Goal: Task Accomplishment & Management: Complete application form

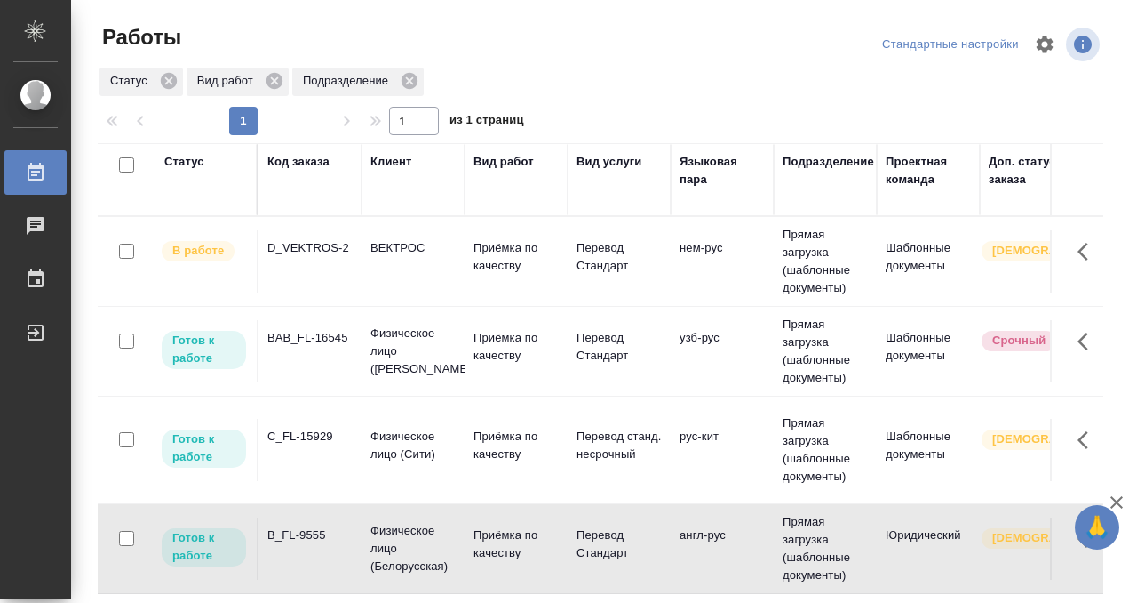
click at [282, 429] on div "C_FL-15929" at bounding box center [309, 436] width 85 height 18
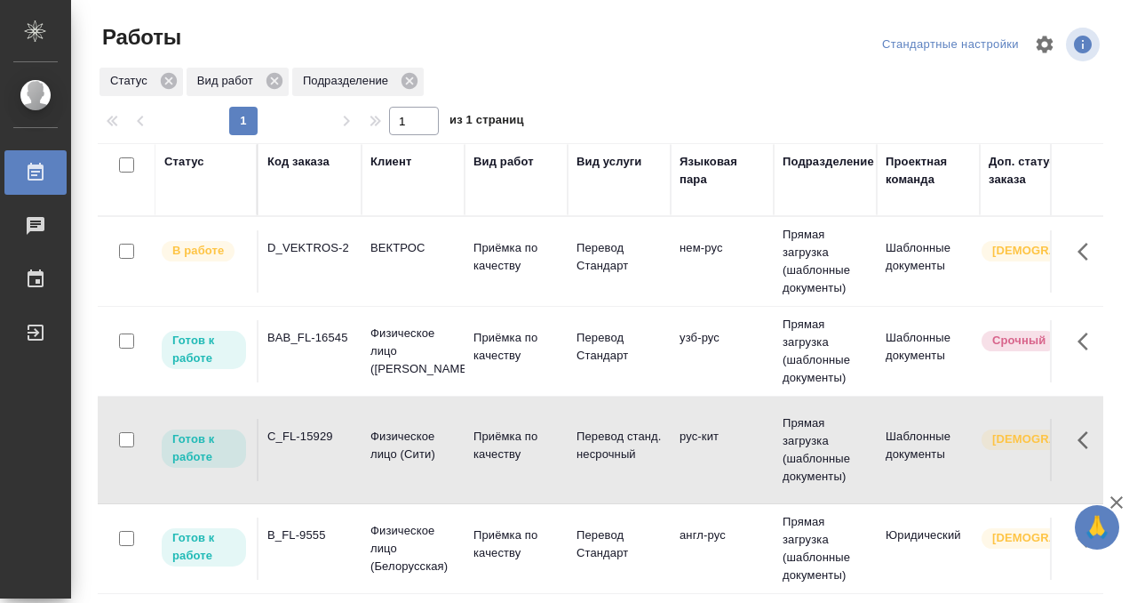
click at [282, 429] on div "C_FL-15929" at bounding box center [309, 436] width 85 height 18
click at [288, 526] on div "B_FL-9555" at bounding box center [309, 535] width 85 height 18
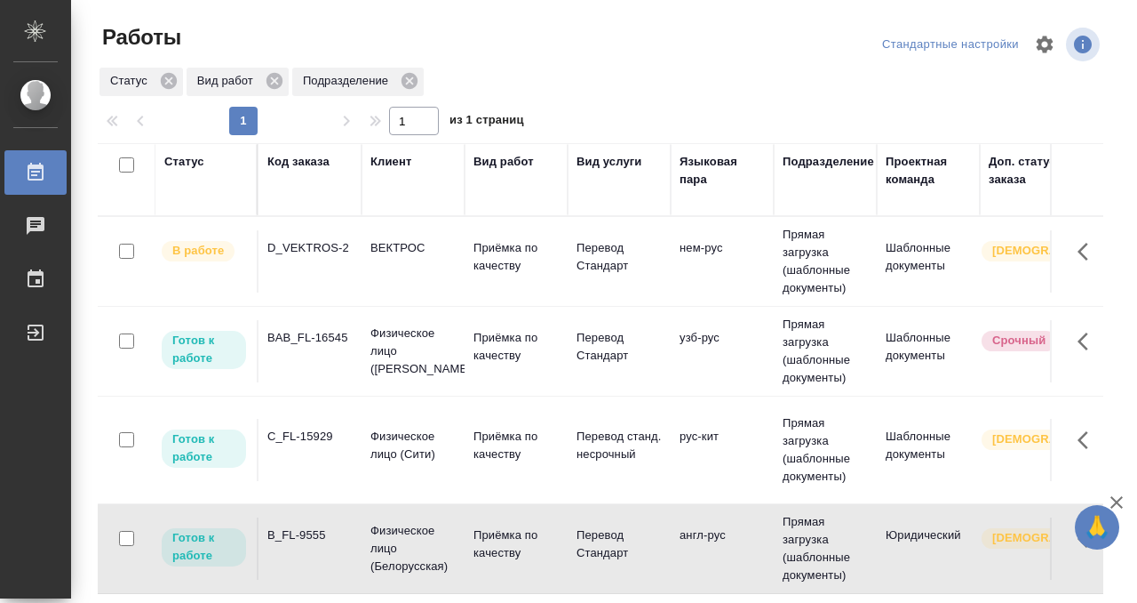
click at [298, 526] on div "B_FL-9555" at bounding box center [309, 535] width 85 height 18
click at [292, 348] on td "BAB_FL-16545" at bounding box center [310, 350] width 103 height 62
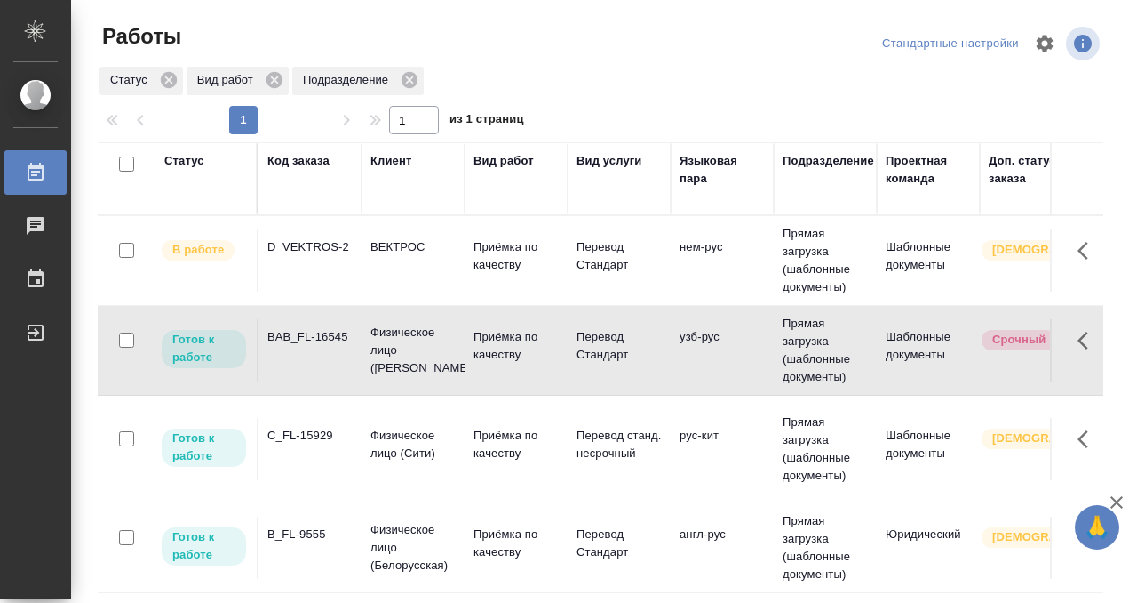
click at [292, 348] on td "BAB_FL-16545" at bounding box center [310, 350] width 103 height 62
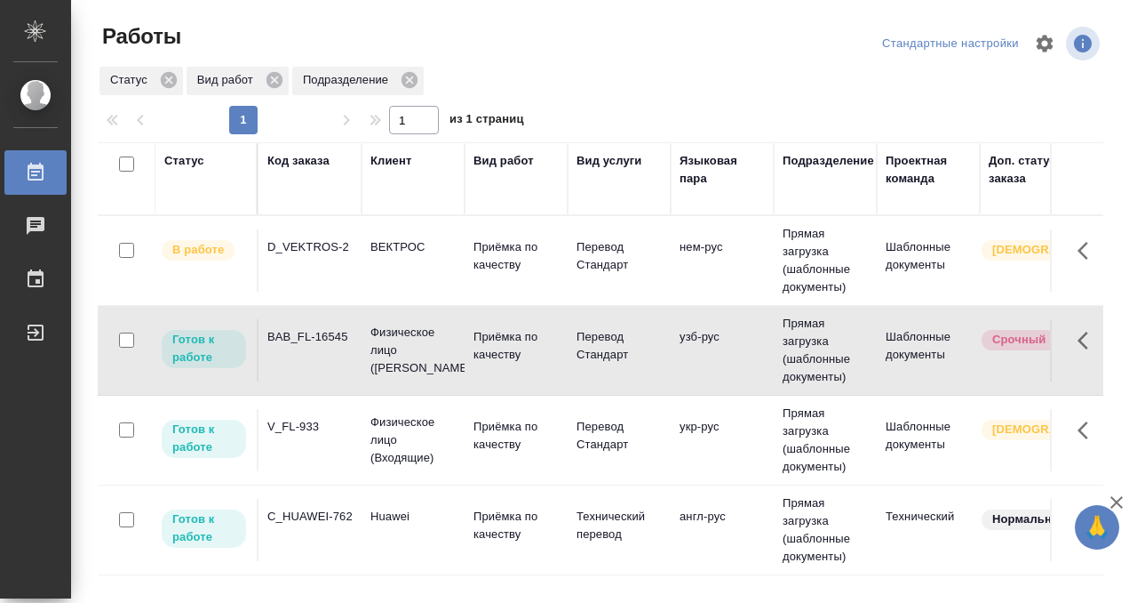
click at [287, 357] on td "BAB_FL-16545" at bounding box center [310, 350] width 103 height 62
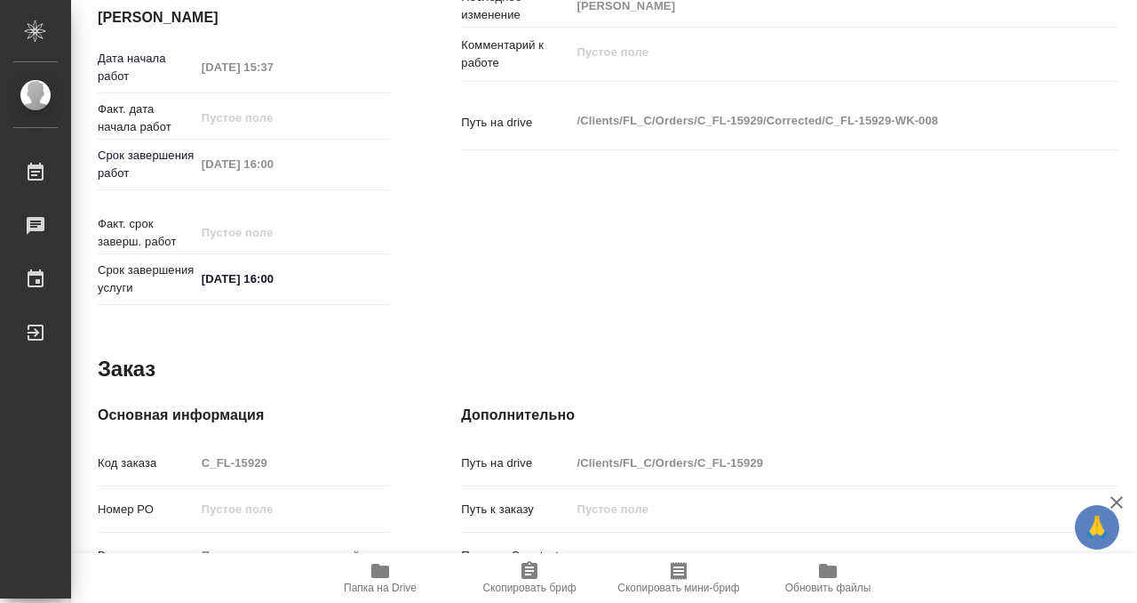
scroll to position [949, 0]
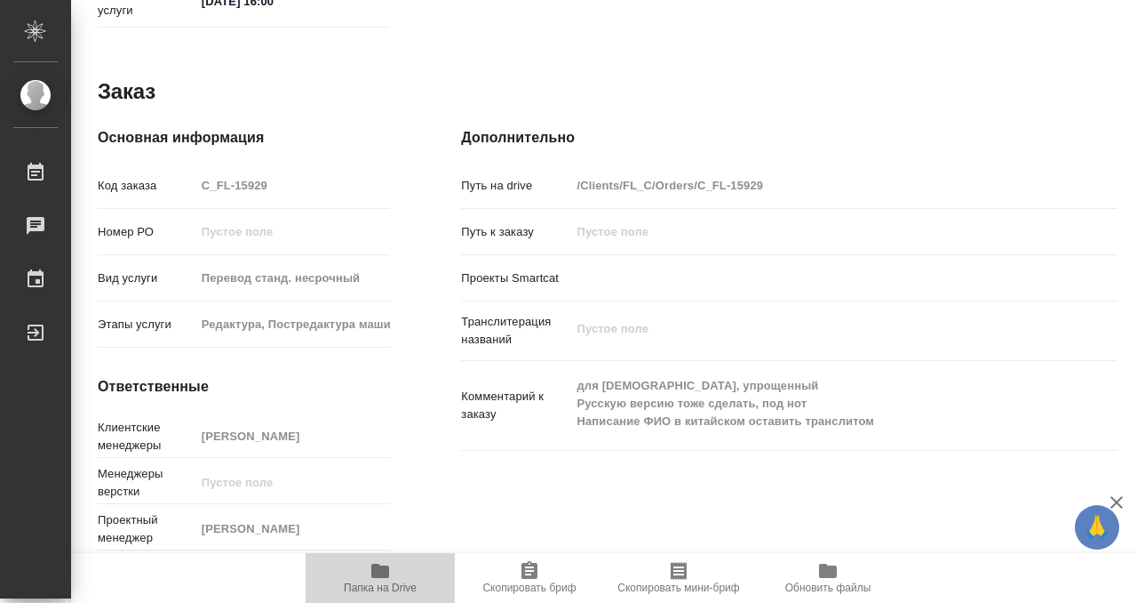
click at [382, 580] on icon "button" at bounding box center [380, 570] width 21 height 21
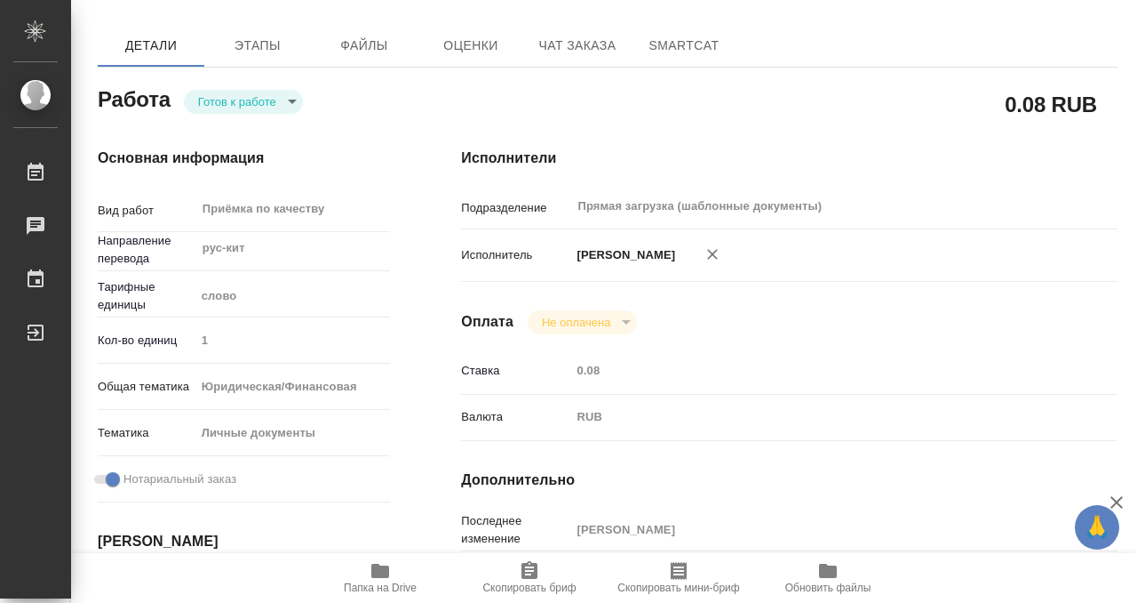
scroll to position [0, 0]
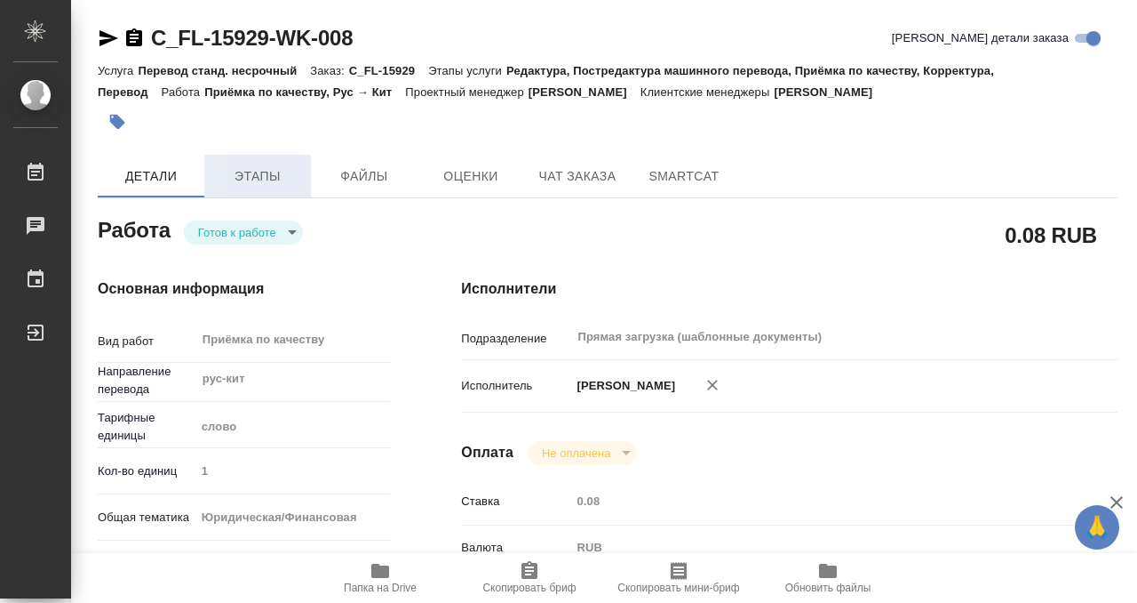
click at [219, 169] on span "Этапы" at bounding box center [257, 176] width 85 height 22
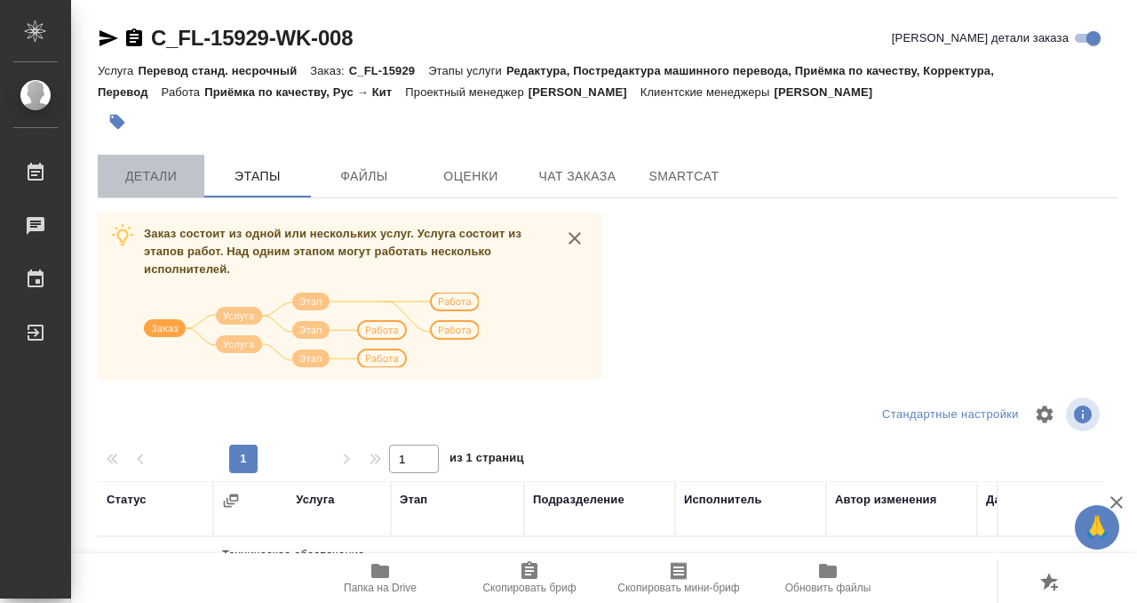
click at [169, 165] on span "Детали" at bounding box center [150, 176] width 85 height 22
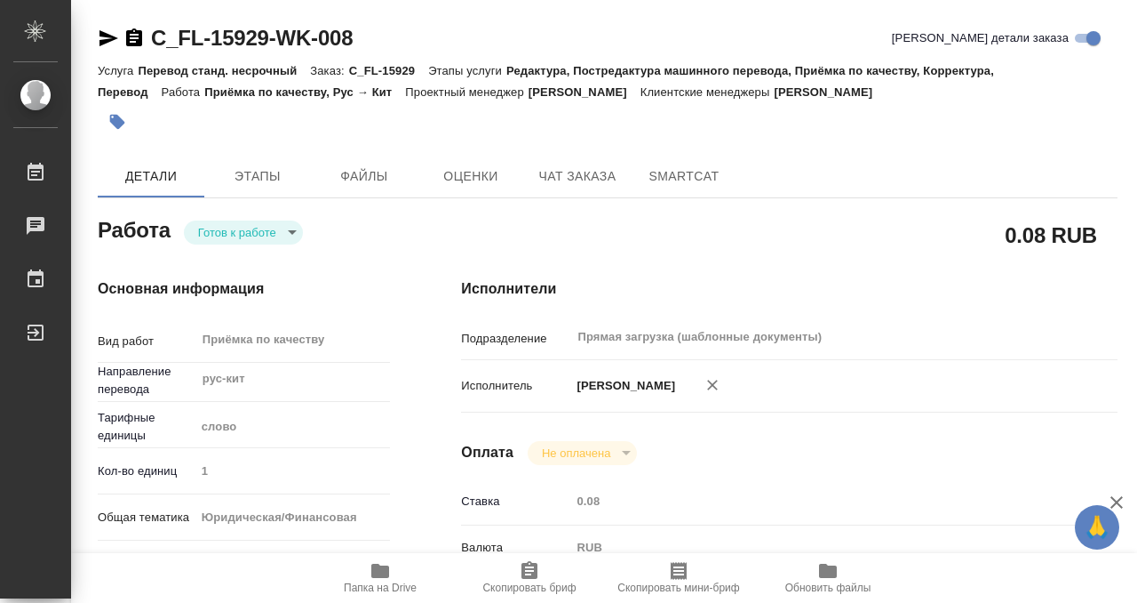
type textarea "x"
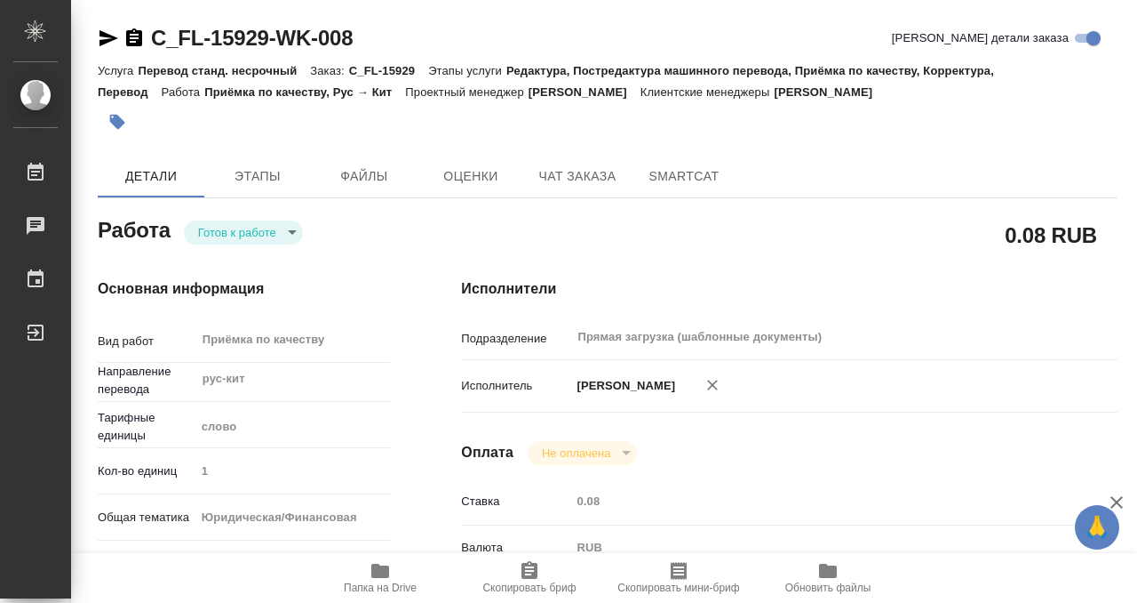
type textarea "x"
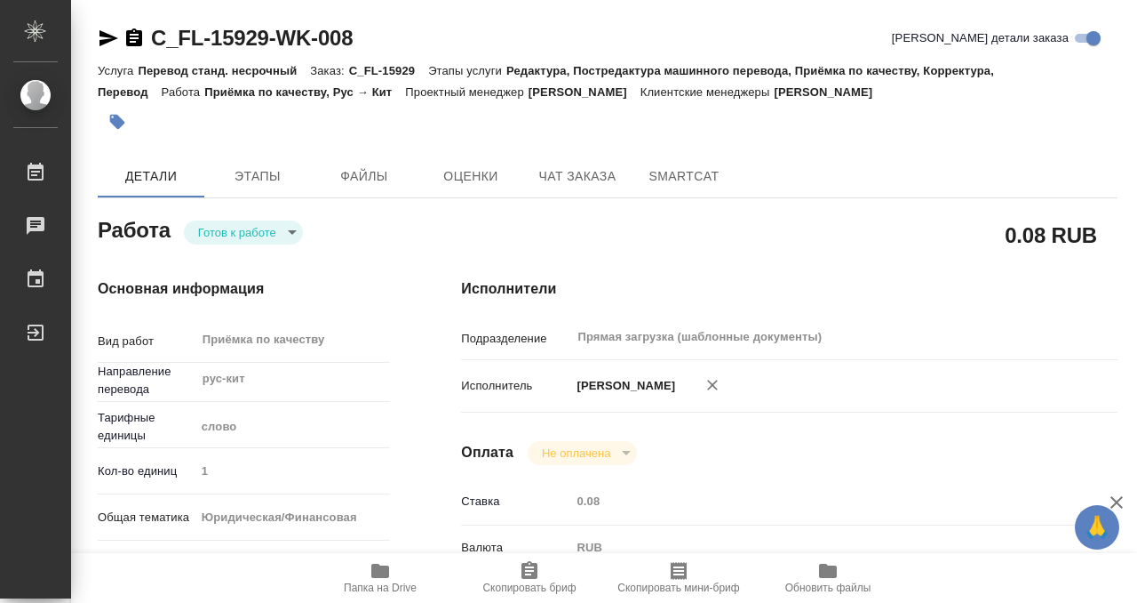
scroll to position [949, 0]
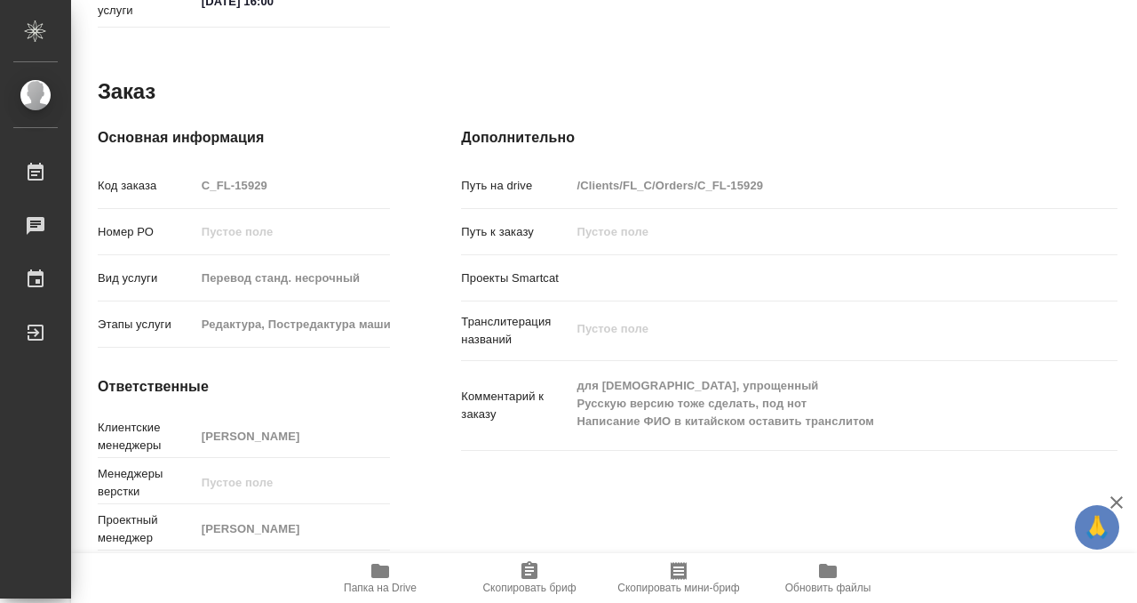
type textarea "x"
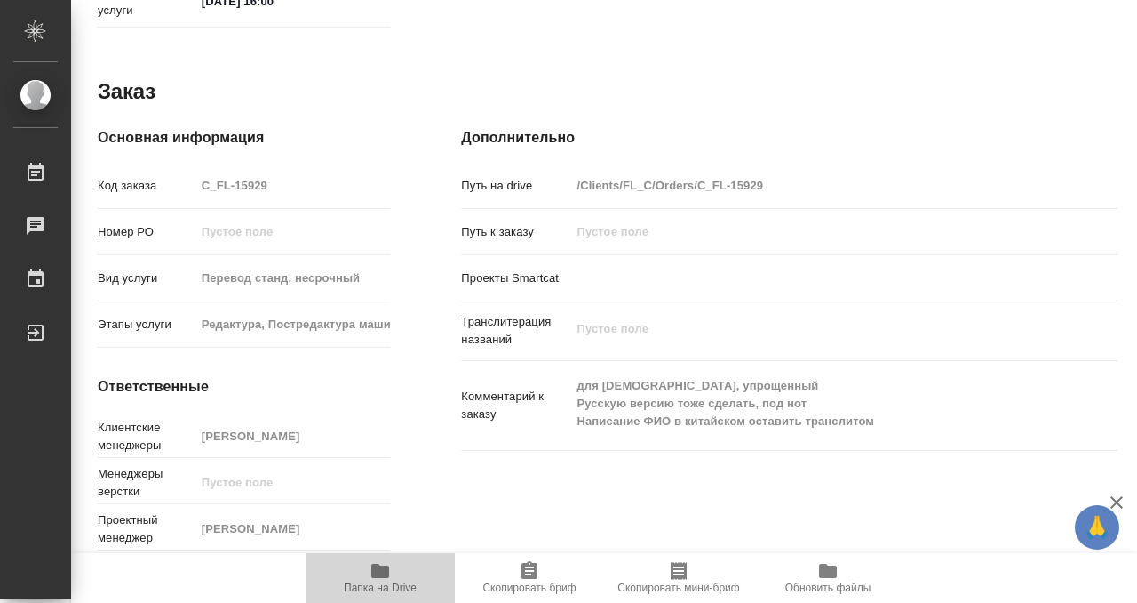
click at [374, 563] on icon "button" at bounding box center [380, 570] width 21 height 21
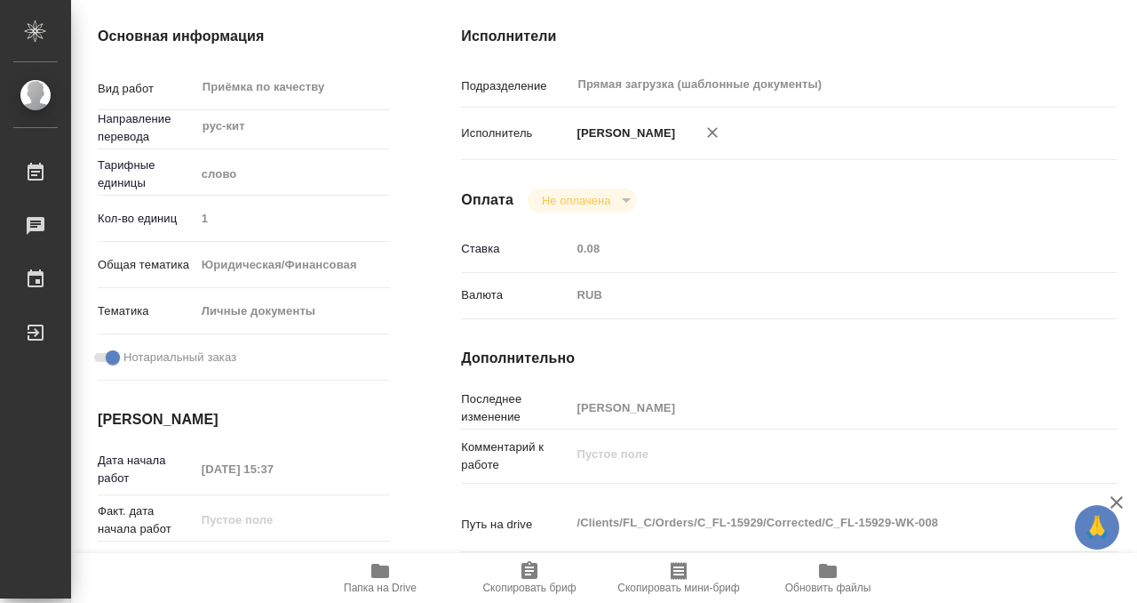
scroll to position [0, 0]
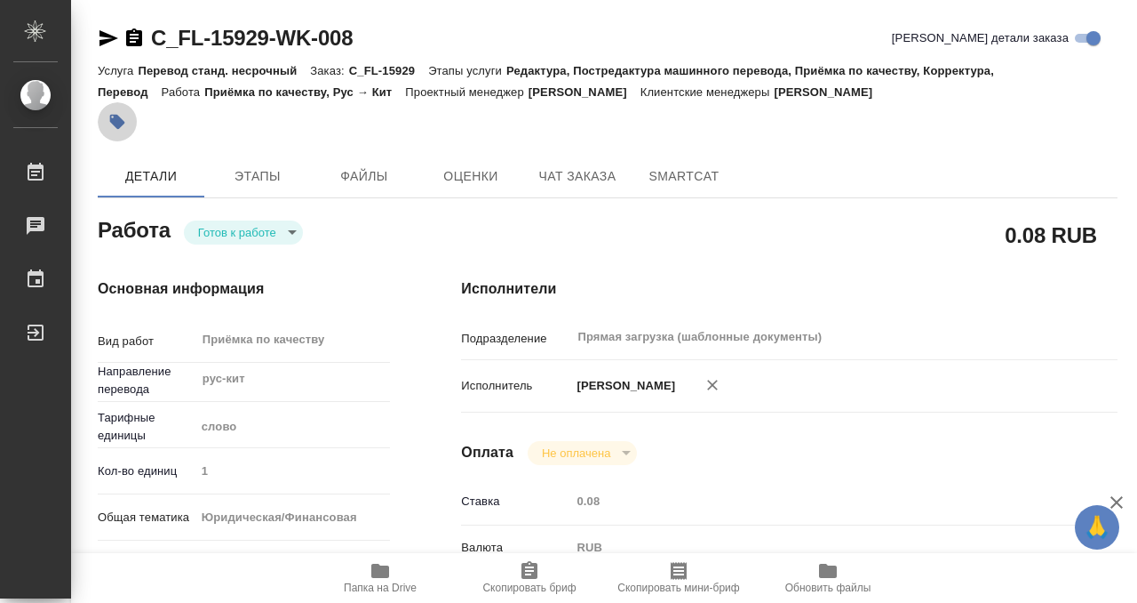
click at [131, 121] on button "button" at bounding box center [117, 121] width 39 height 39
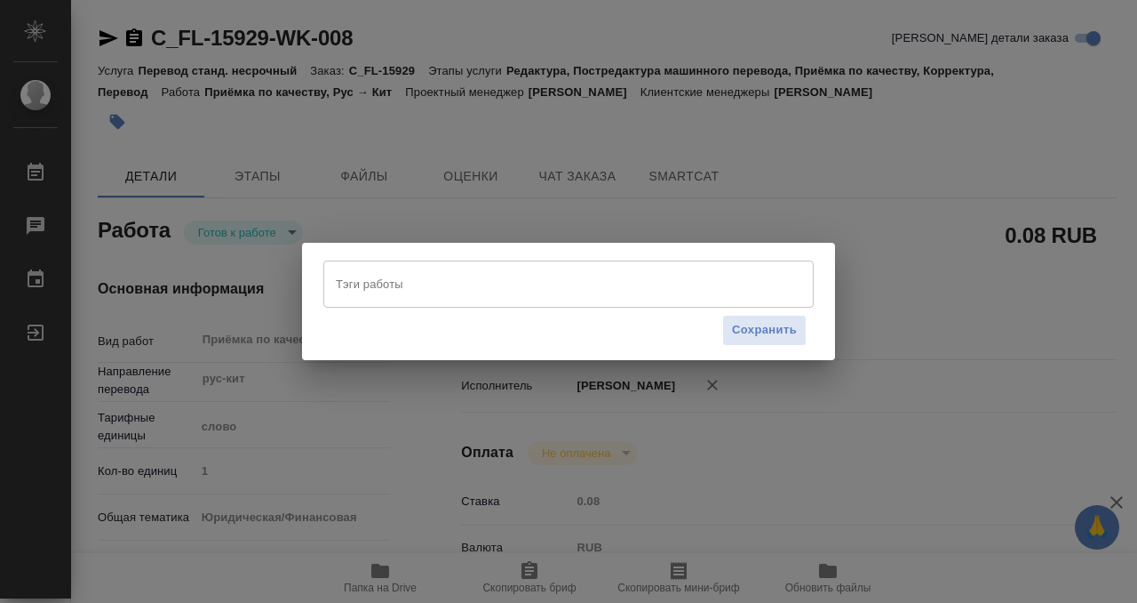
click at [405, 277] on input "Тэги работы" at bounding box center [551, 283] width 441 height 30
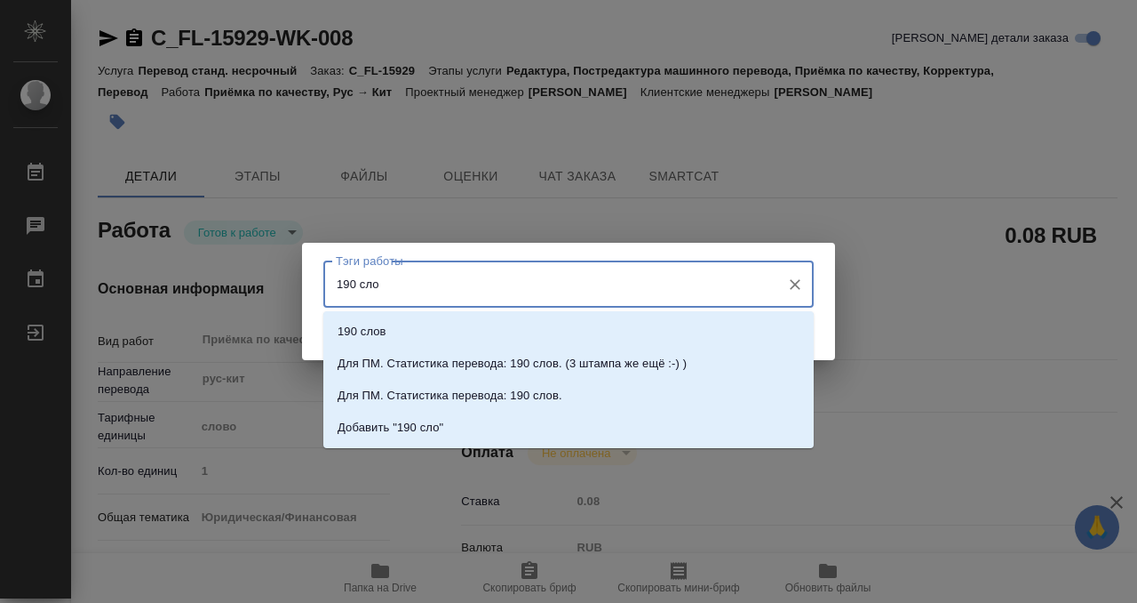
type input "190 слов"
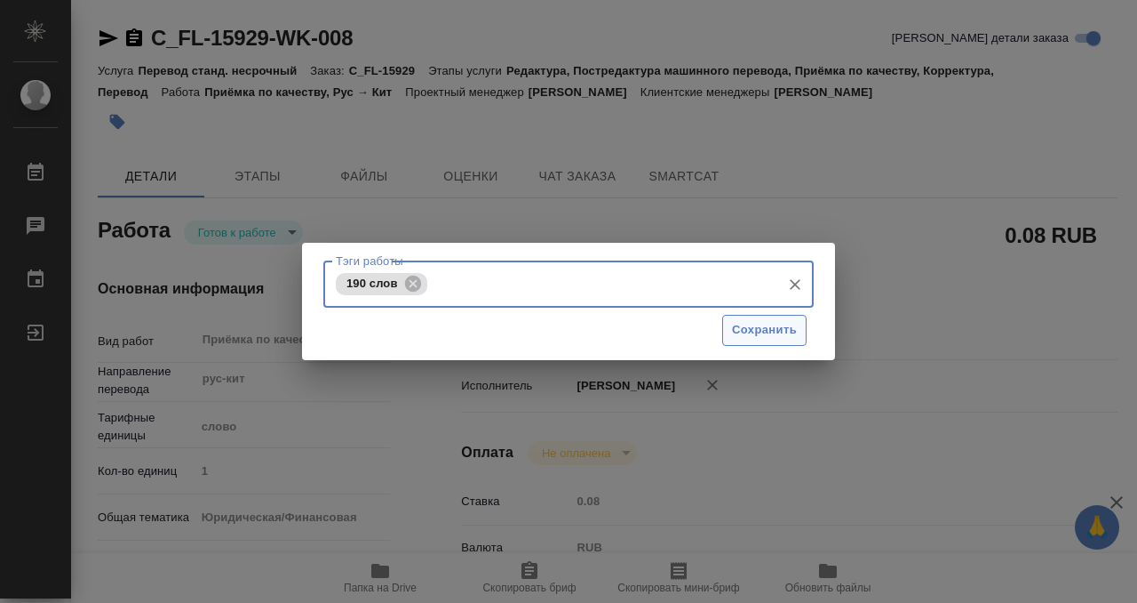
click at [767, 331] on span "Сохранить" at bounding box center [764, 330] width 65 height 20
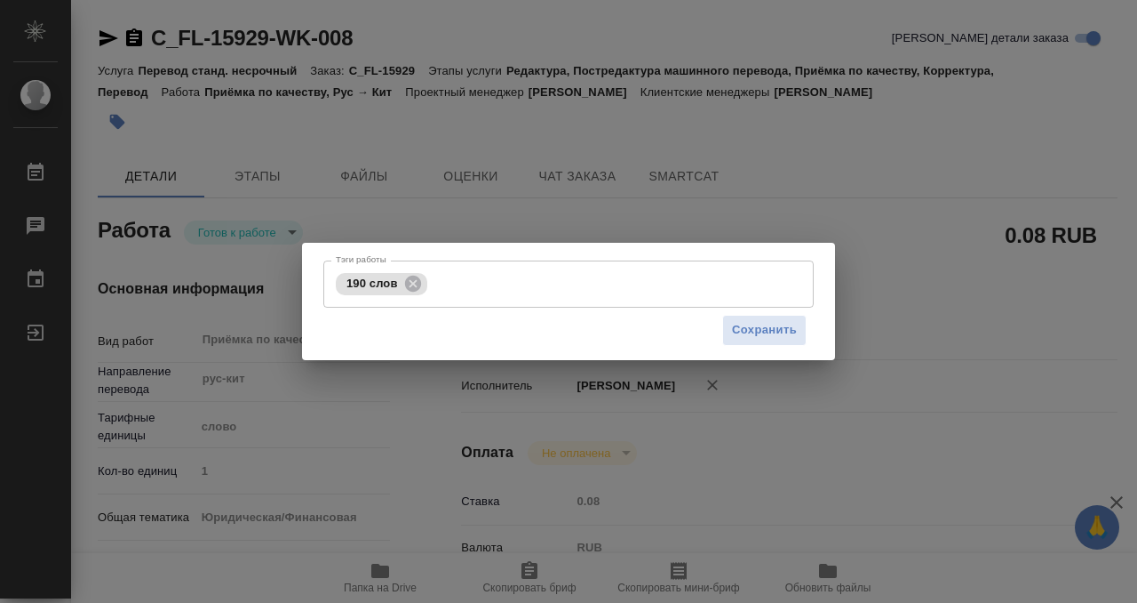
type input "readyForWork"
type textarea "Приёмка по качеству"
type textarea "x"
type input "рус-кит"
type input "5a8b1489cc6b4906c91bfd90"
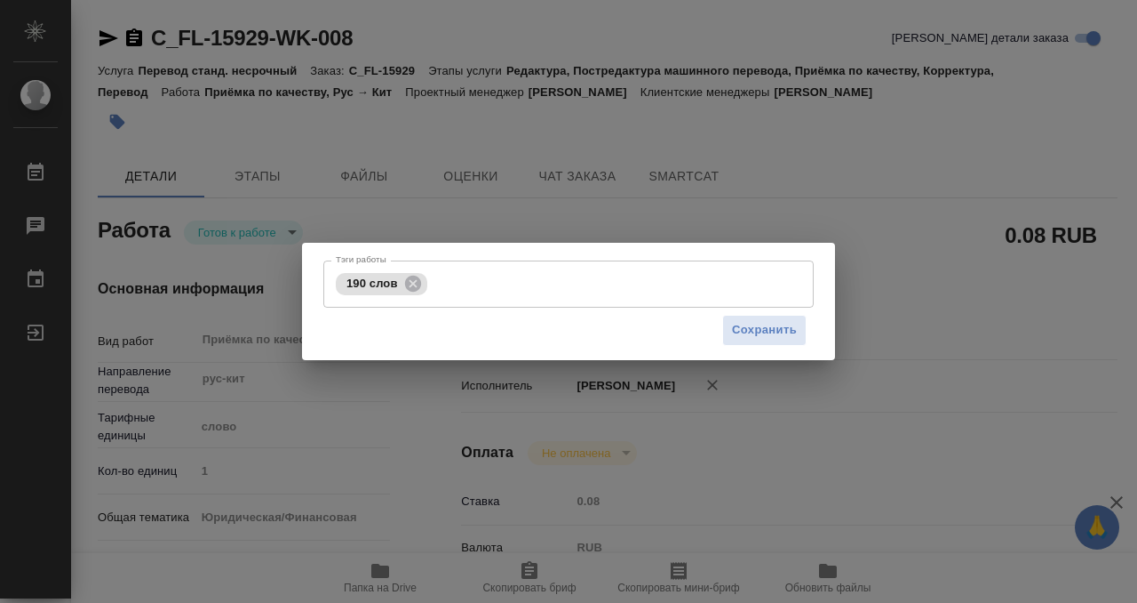
type input "1"
type input "yr-fn"
type input "5a8b8b956a9677013d343cfe"
checkbox input "true"
type input "19.09.2025 15:37"
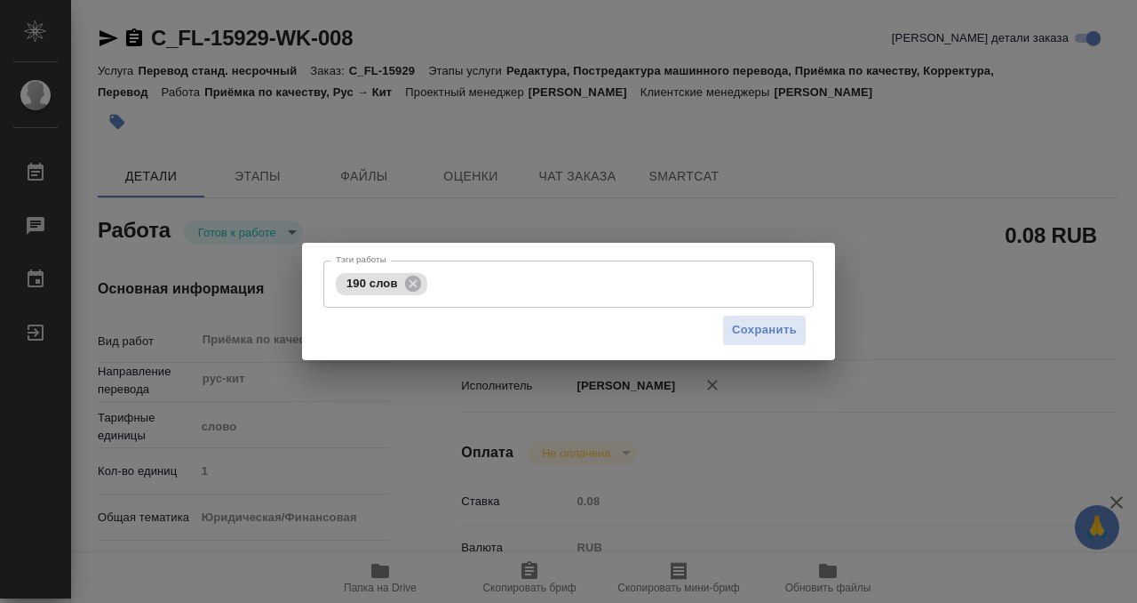
type input "22.09.2025 16:00"
type input "Прямая загрузка (шаблонные документы)"
type input "notPayed"
type input "0.08"
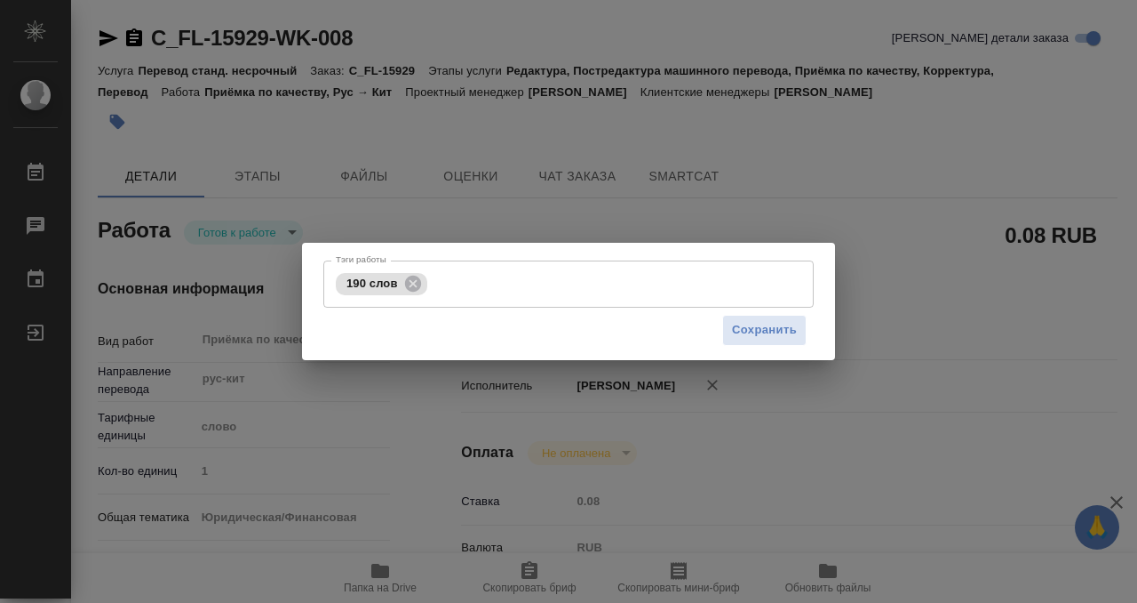
type input "RUB"
type input "[PERSON_NAME]"
type textarea "x"
type textarea "/Clients/FL_C/Orders/C_FL-15929/Corrected/C_FL-15929-WK-008"
type textarea "x"
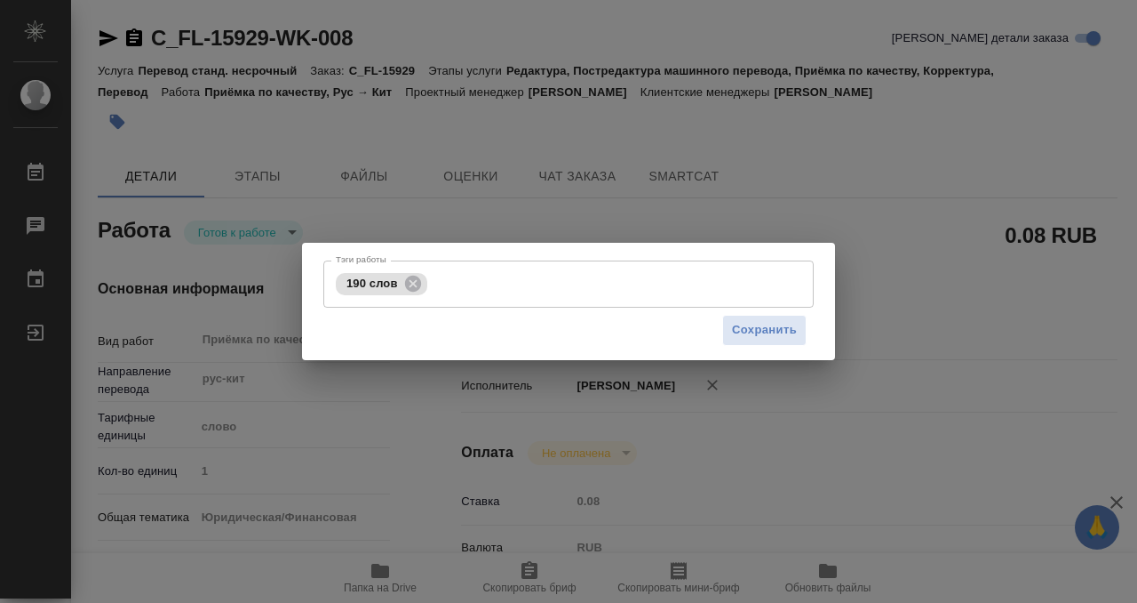
type input "C_FL-15929"
type input "Перевод станд. несрочный"
type input "Редактура, Постредактура машинного перевода, Приёмка по качеству, Корректура, П…"
type input "[PERSON_NAME]"
type input "/Clients/FL_C/Orders/C_FL-15929"
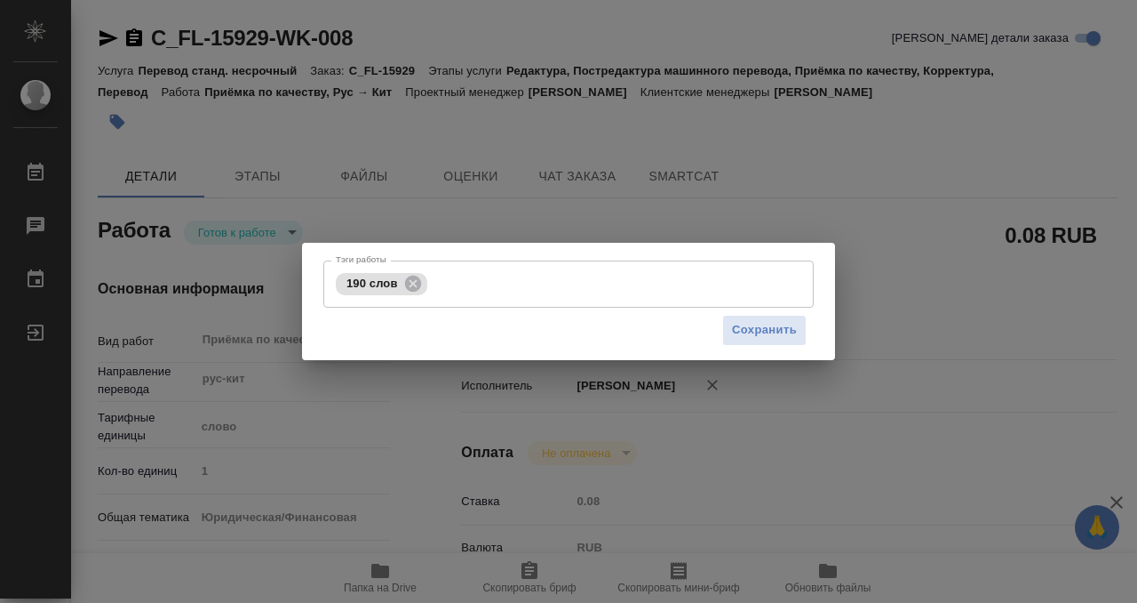
type textarea "x"
type textarea "для Шанхая, упрощенный Русскую версию тоже сделать, под нот Написание ФИО в кит…"
type textarea "x"
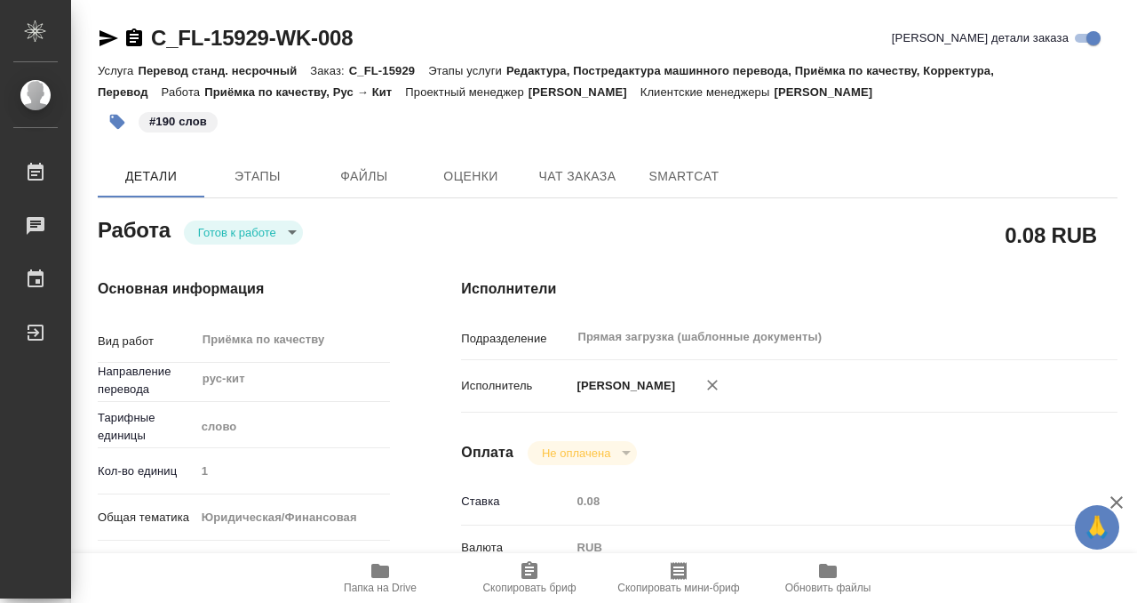
click at [251, 238] on body "🙏 .cls-1 fill:#fff; AWATERA Kobzeva Elizaveta Работы 0 Чаты График Выйти C_FL-1…" at bounding box center [568, 301] width 1137 height 603
type textarea "x"
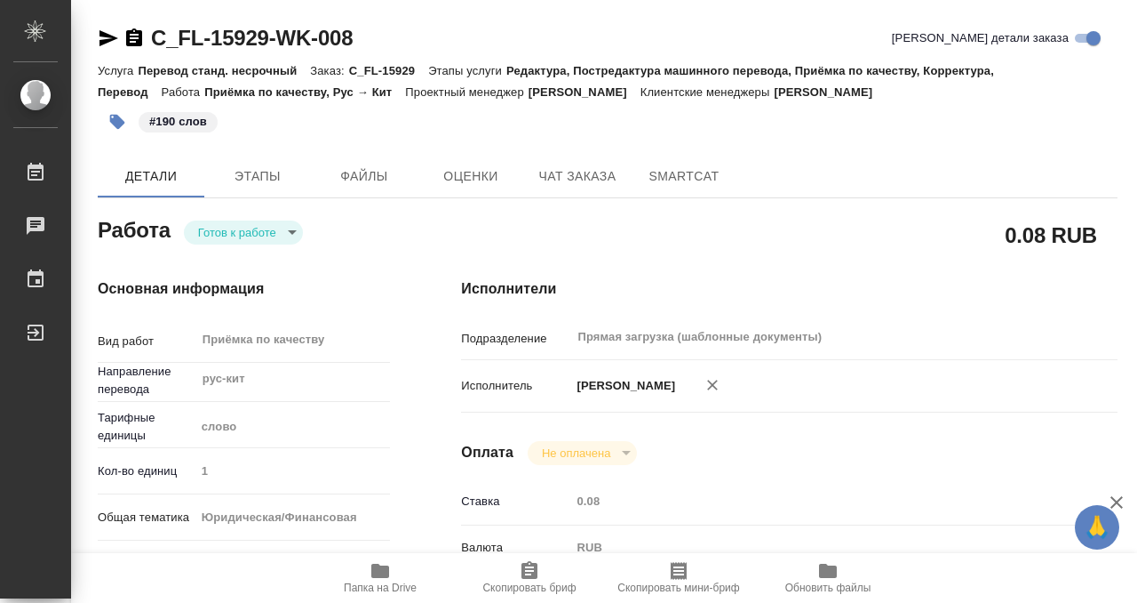
type textarea "x"
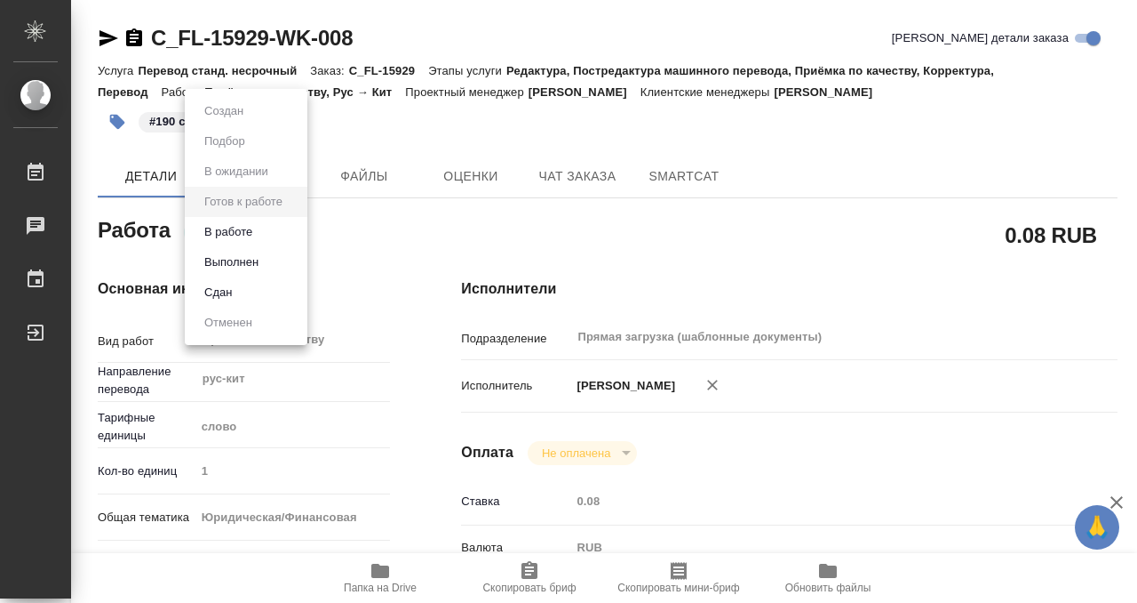
type textarea "x"
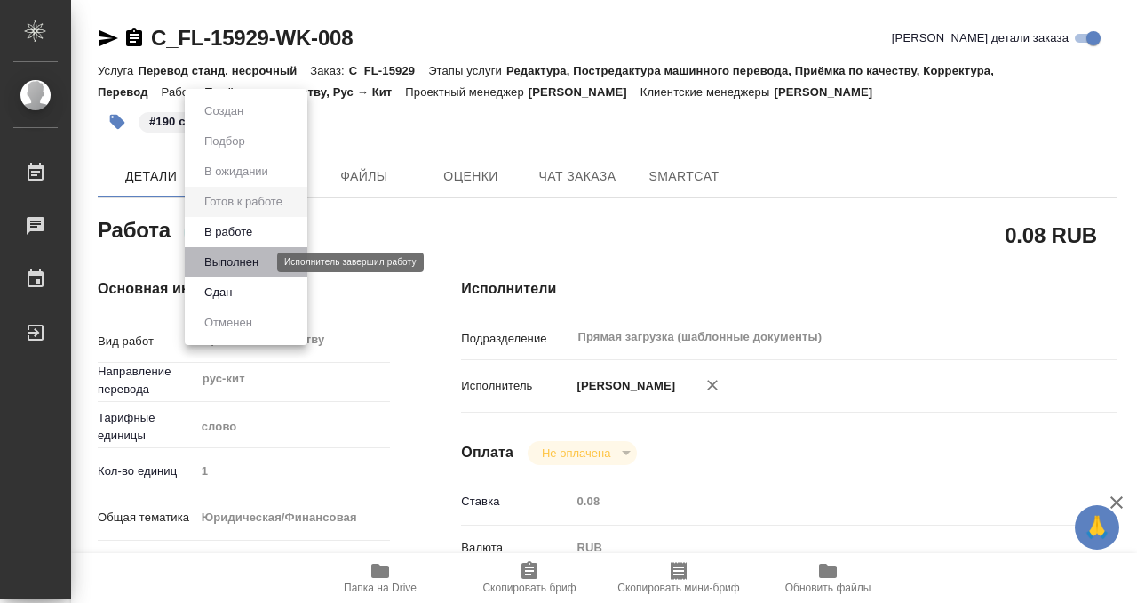
click at [251, 260] on button "Выполнен" at bounding box center [231, 262] width 65 height 20
type textarea "x"
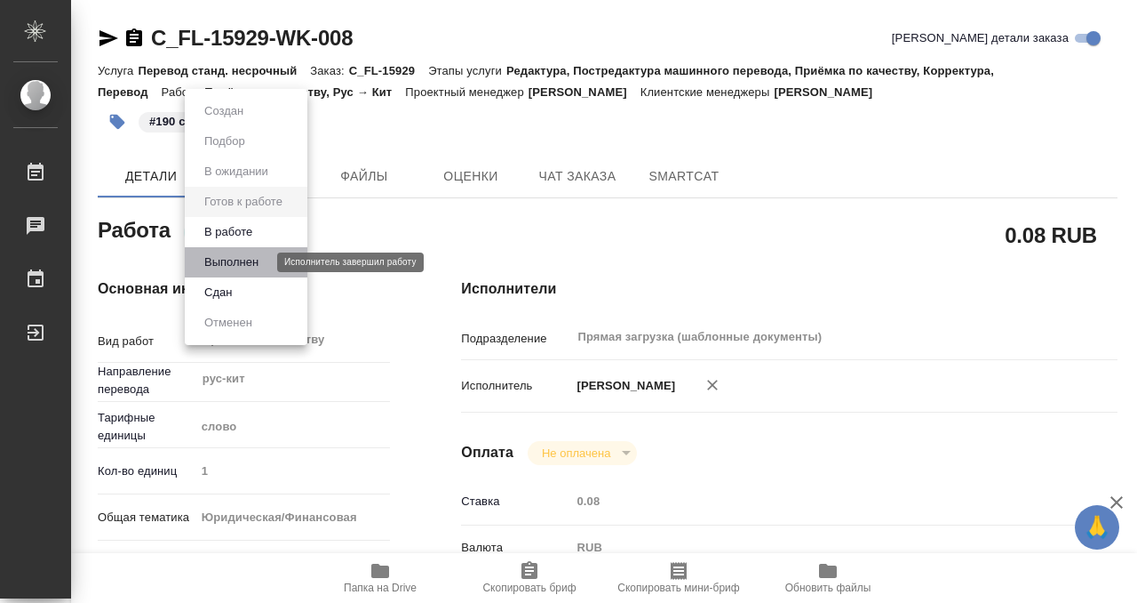
type textarea "x"
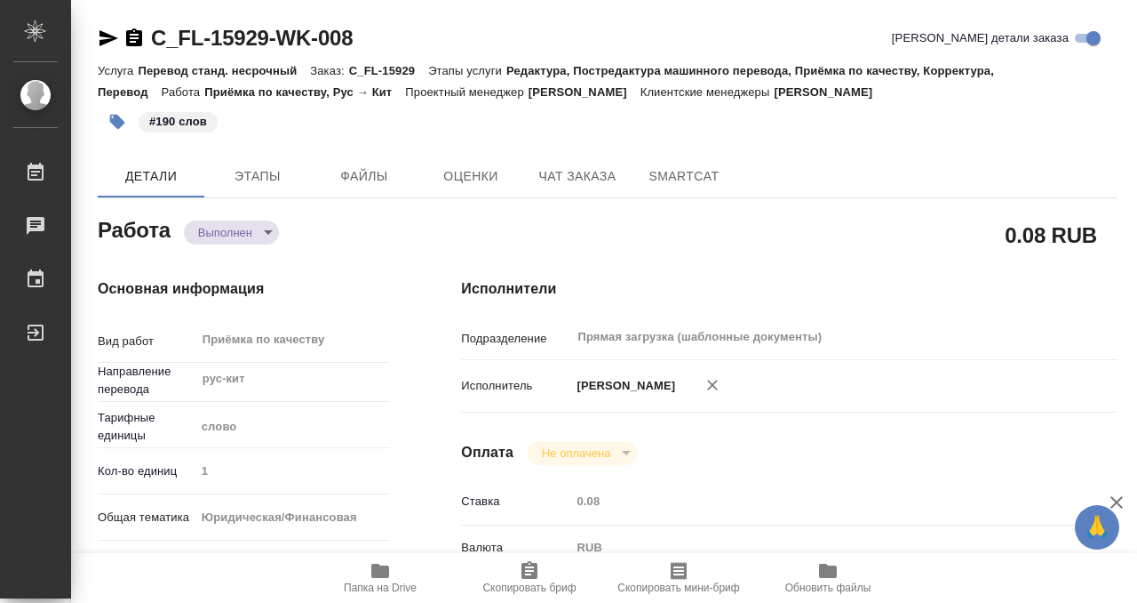
type textarea "x"
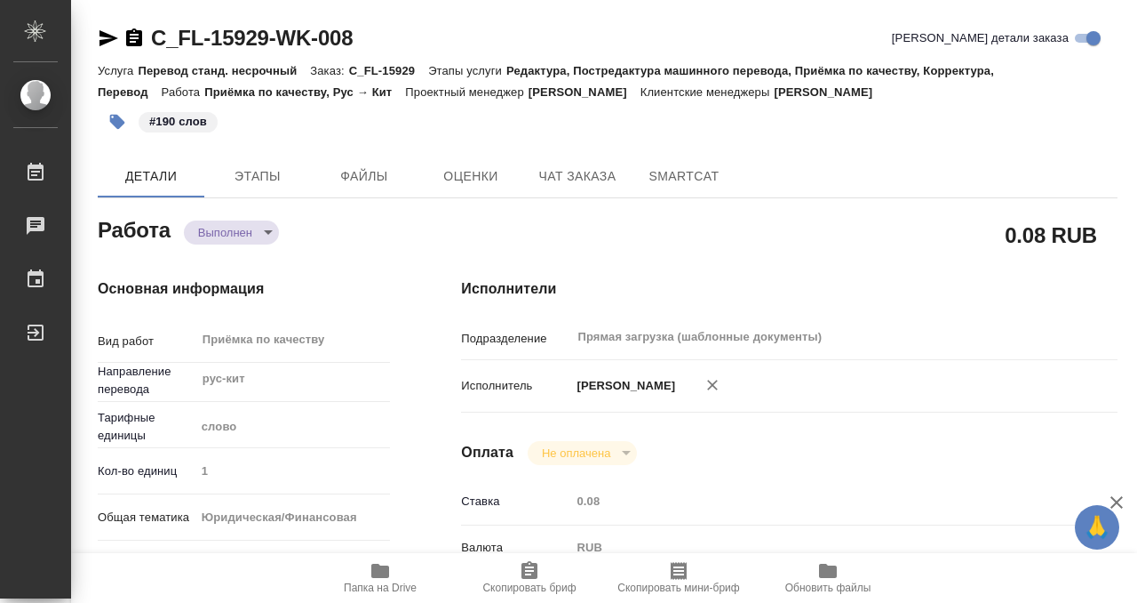
type textarea "x"
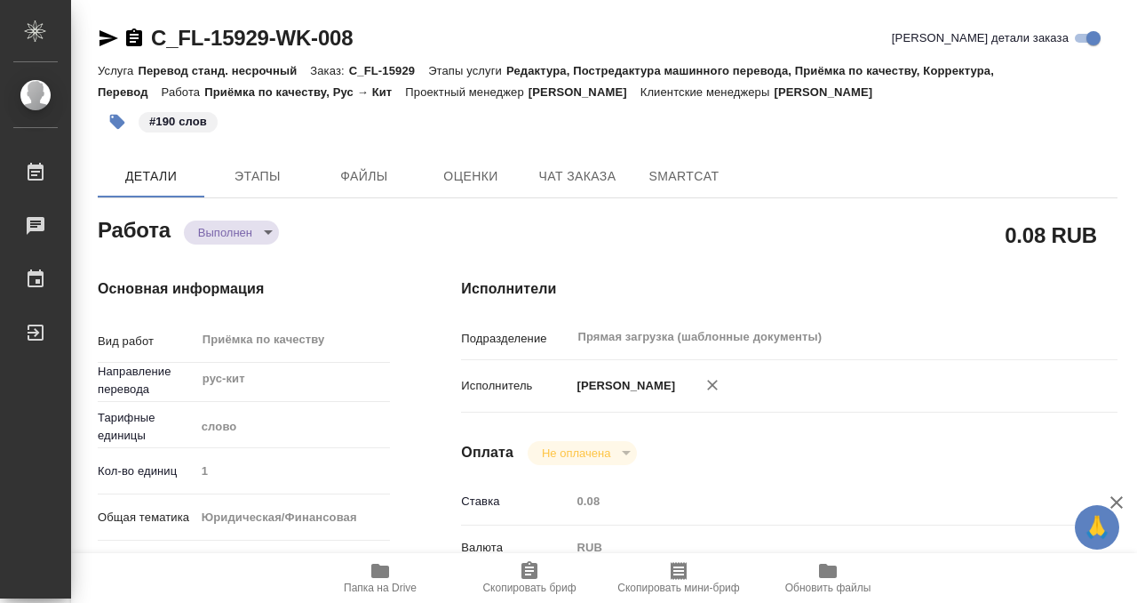
type textarea "x"
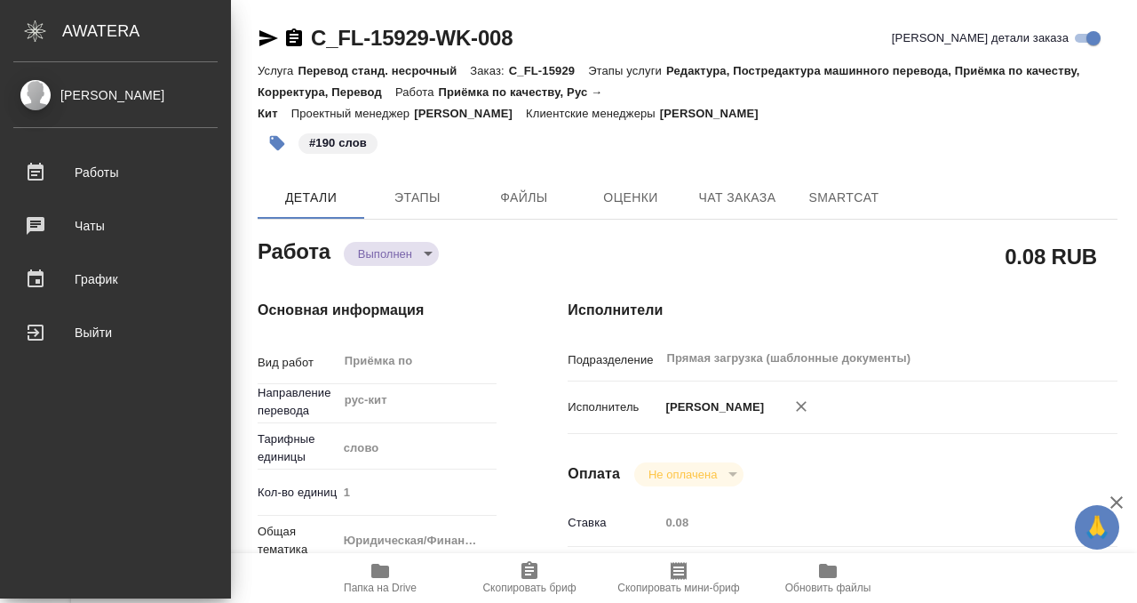
type textarea "x"
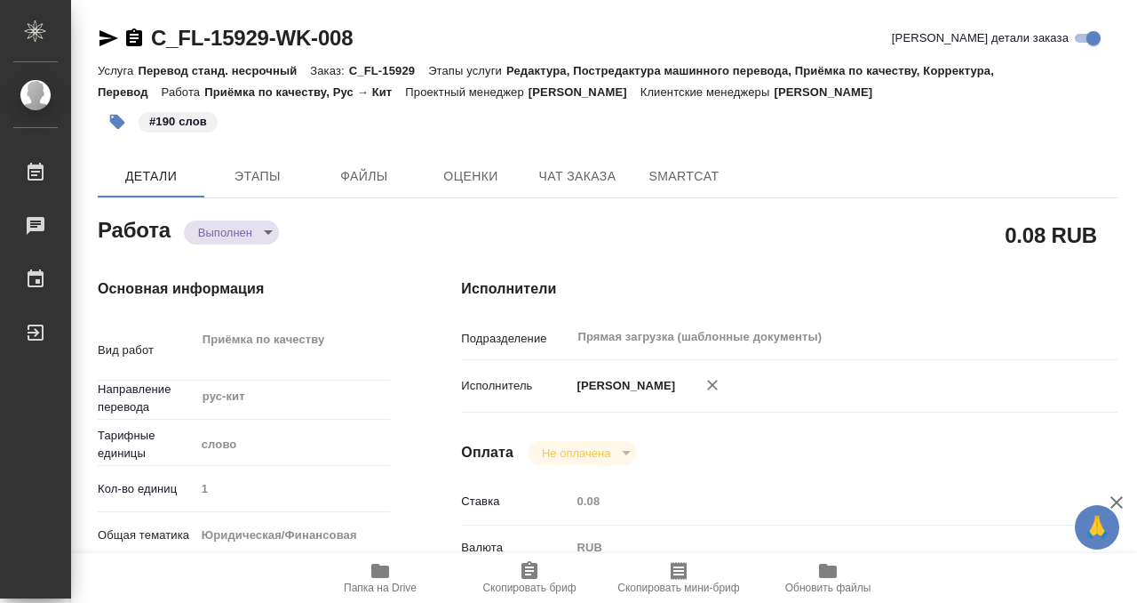
click at [139, 35] on icon "button" at bounding box center [134, 37] width 16 height 18
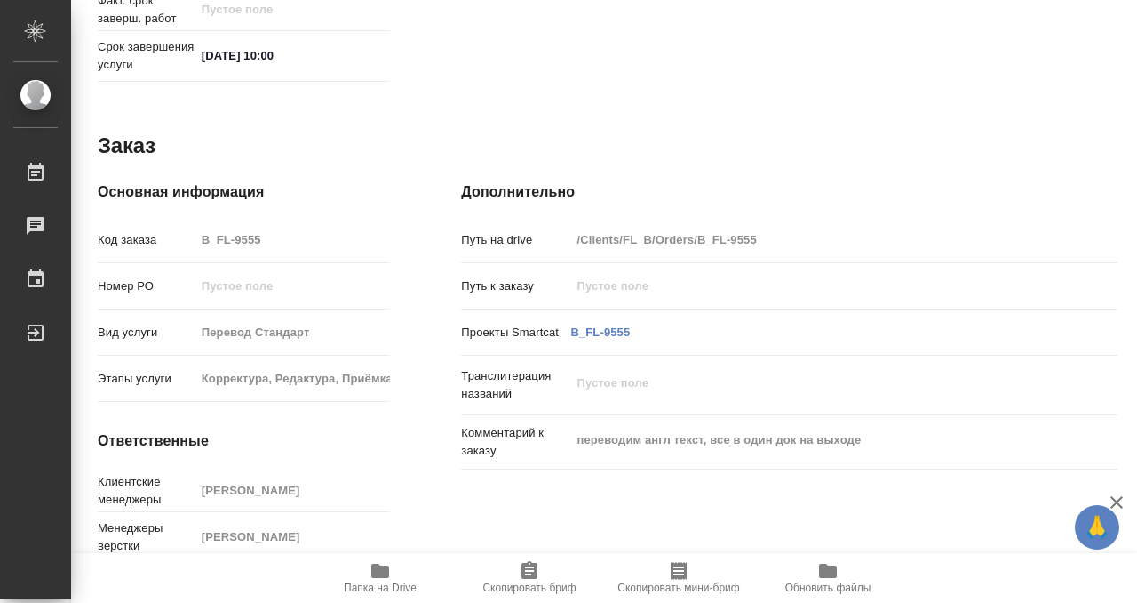
scroll to position [949, 0]
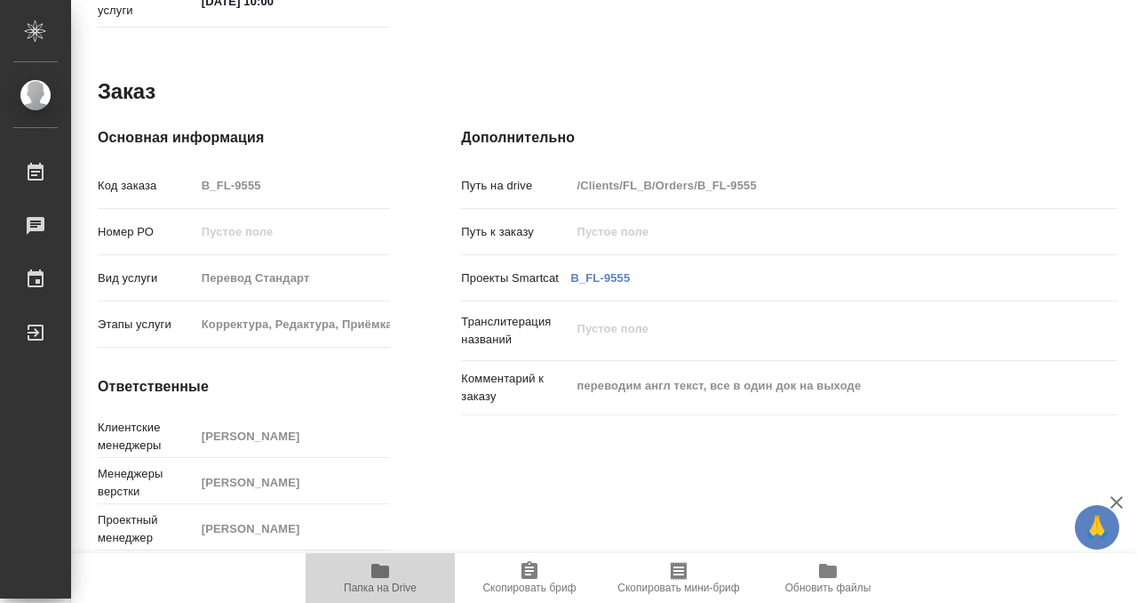
click at [387, 571] on icon "button" at bounding box center [380, 570] width 18 height 14
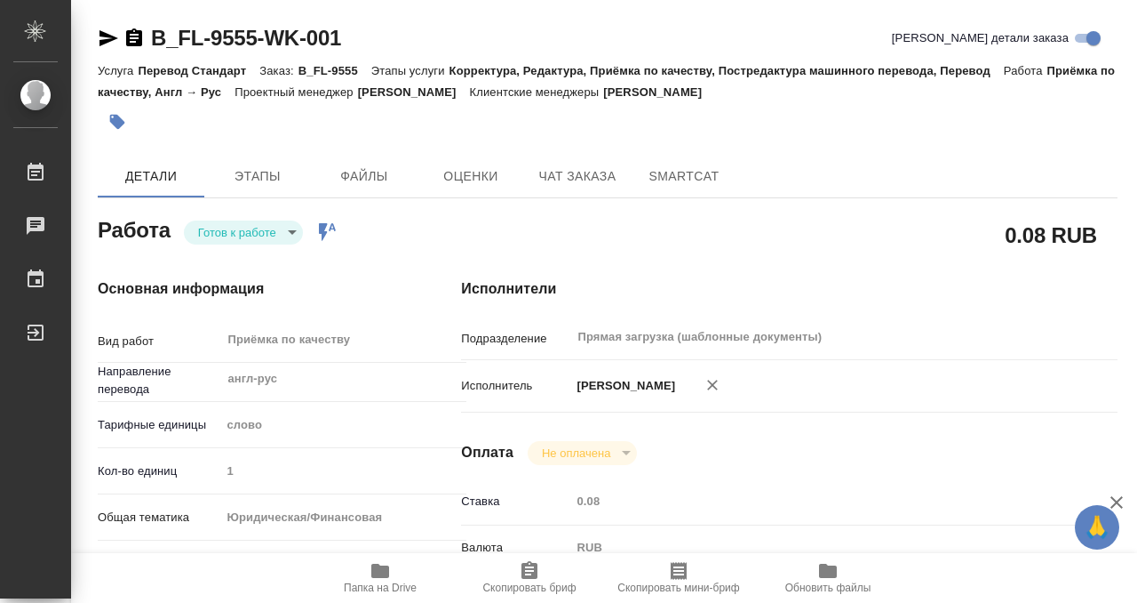
click at [133, 129] on button "button" at bounding box center [117, 121] width 39 height 39
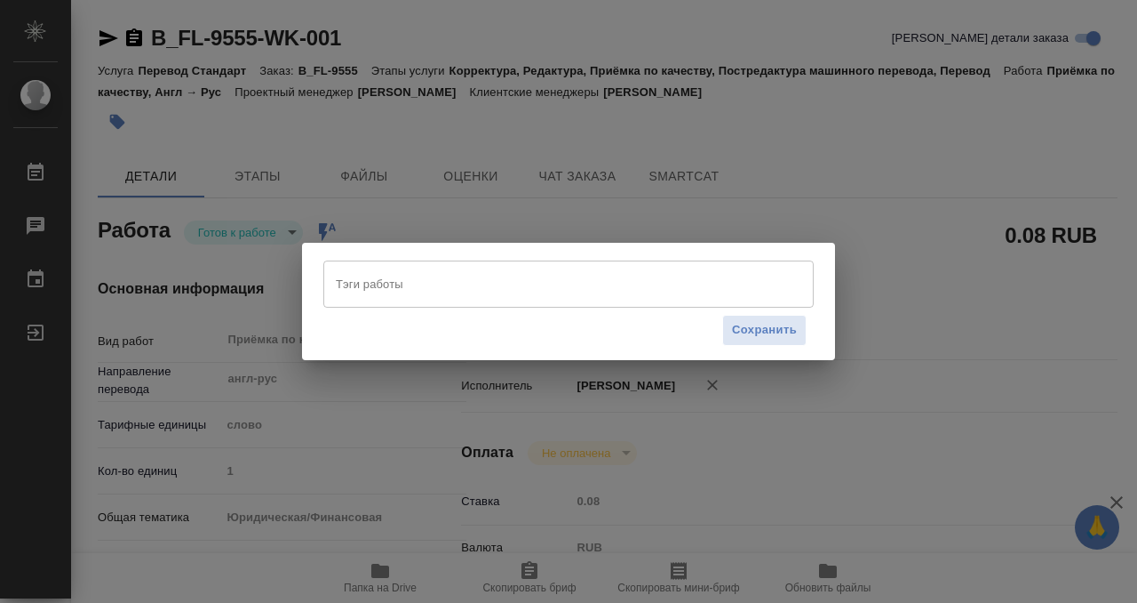
click at [407, 278] on input "Тэги работы" at bounding box center [551, 283] width 441 height 30
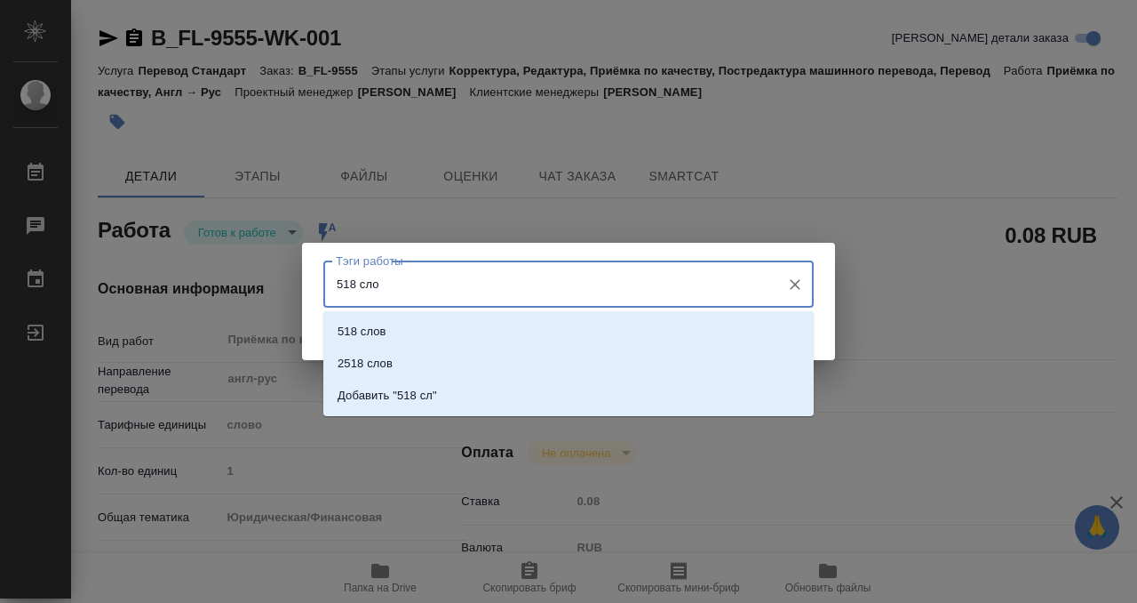
type input "518 слов"
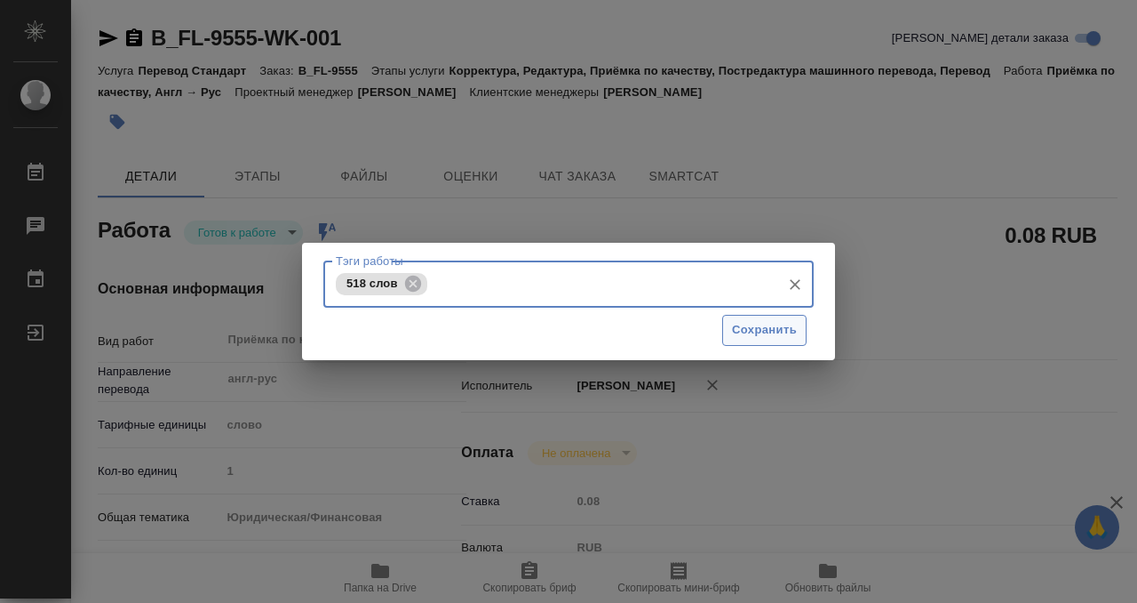
click at [762, 328] on span "Сохранить" at bounding box center [764, 330] width 65 height 20
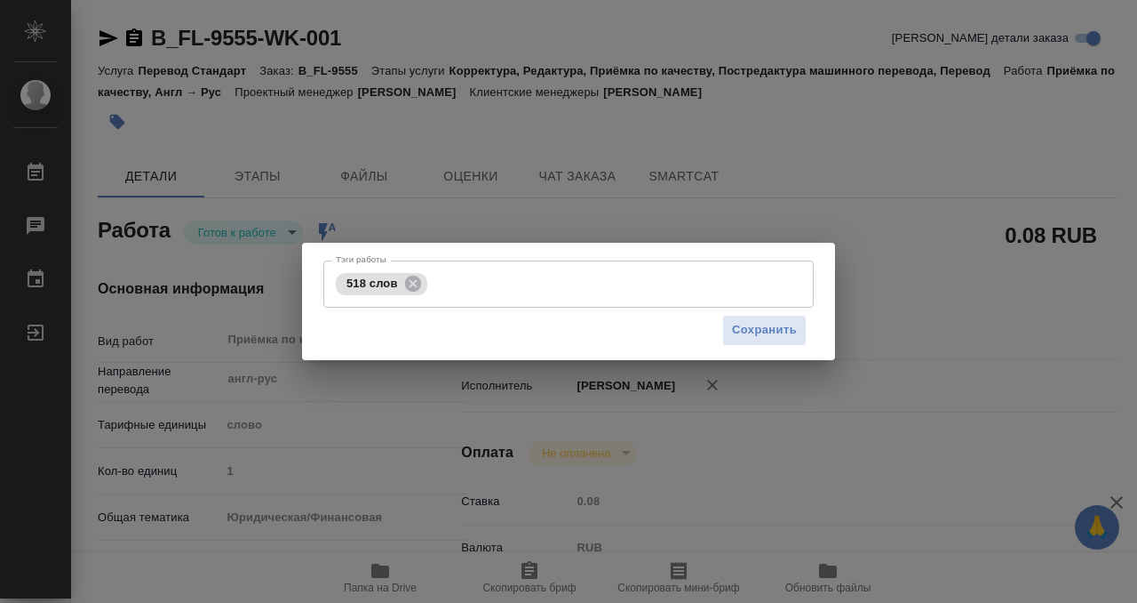
type input "readyForWork"
type input "англ-рус"
type input "5a8b1489cc6b4906c91bfd90"
type input "1"
type input "yr-fn"
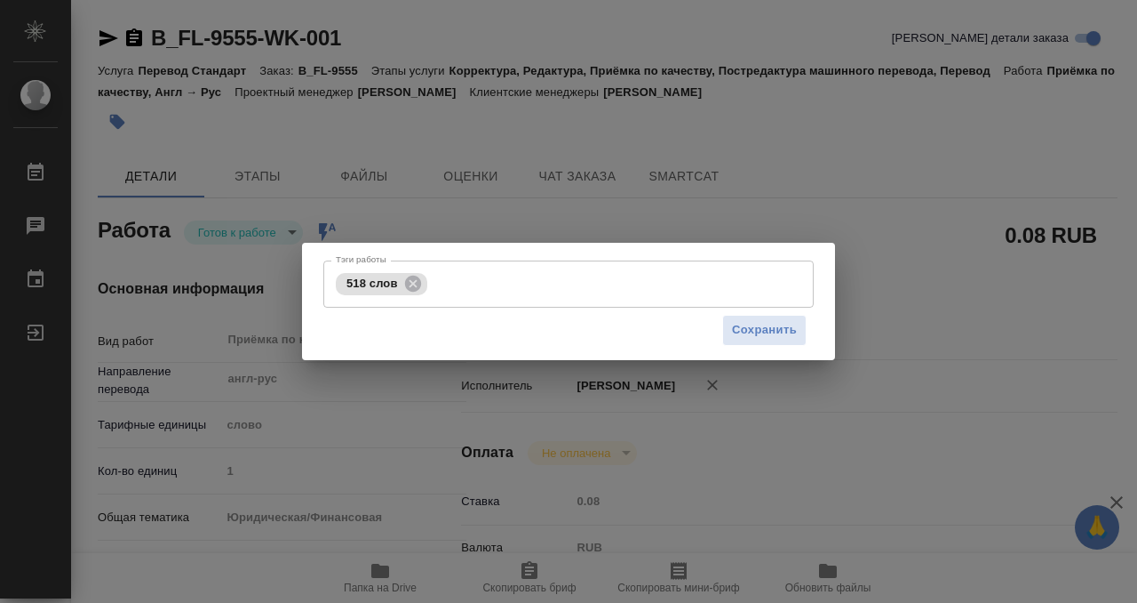
type input "5f647205b73bc97568ca66bf"
checkbox input "true"
type input "22.09.2025 14:00"
type input "22.09.2025 17:00"
type input "23.09.2025 10:00"
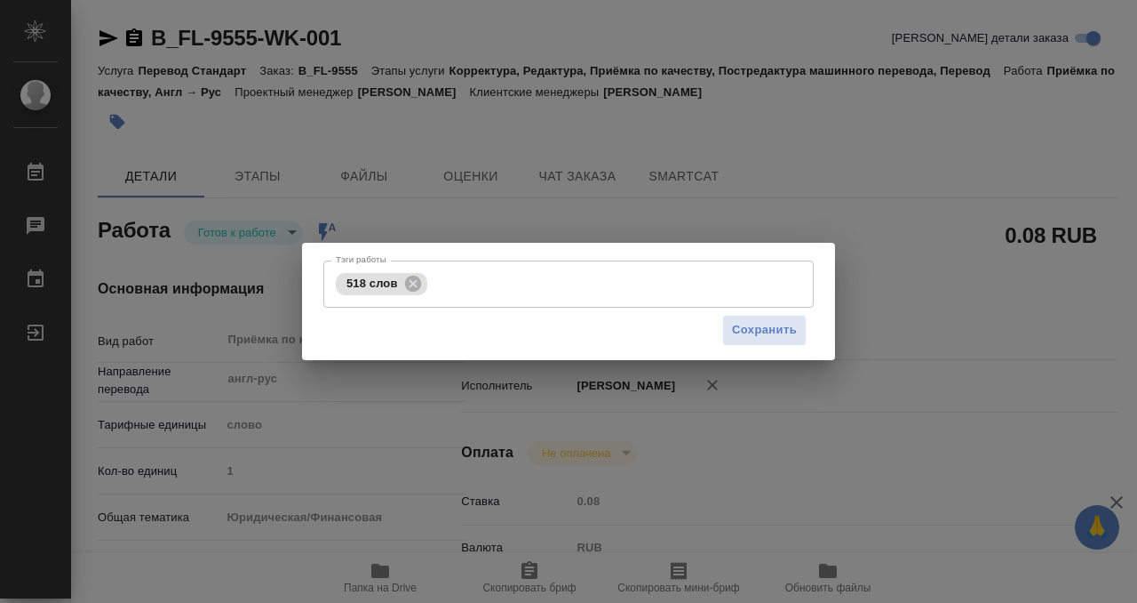
type input "Прямая загрузка (шаблонные документы)"
type input "notPayed"
type input "0.08"
type input "RUB"
type input "[PERSON_NAME]"
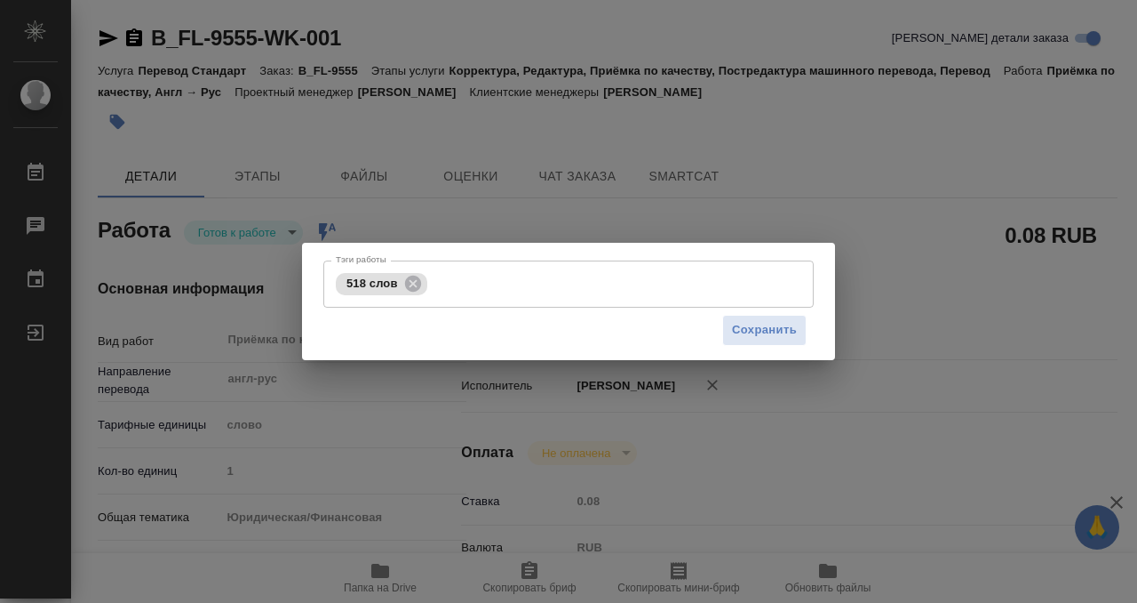
type input "B_FL-9555"
type input "Перевод Стандарт"
type input "Корректура, Редактура, Приёмка по качеству, Постредактура машинного перевода, П…"
type input "[PERSON_NAME]"
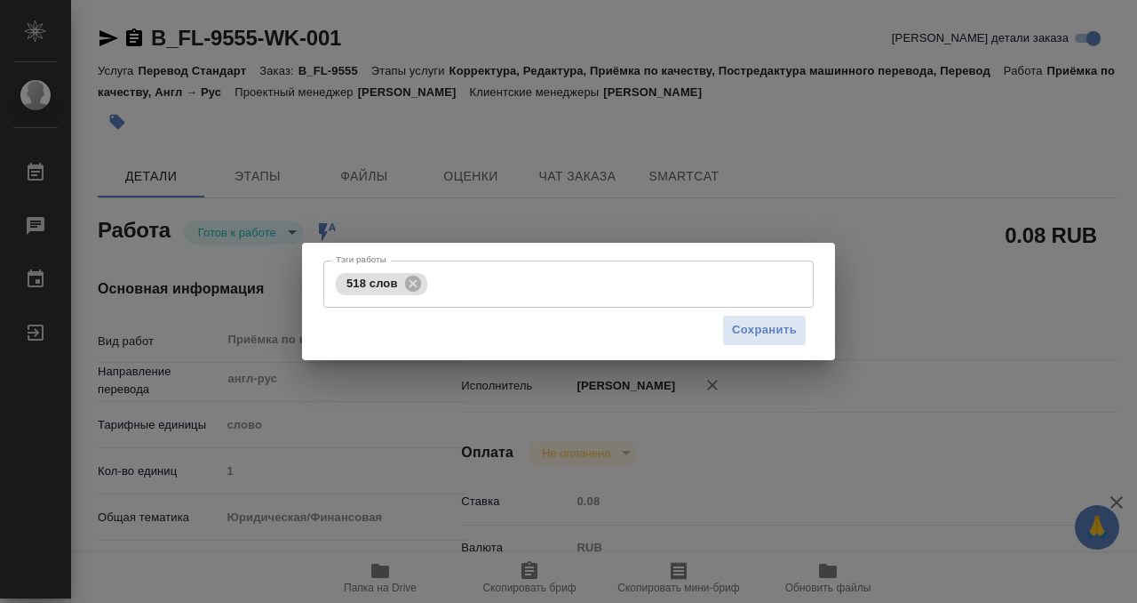
type input "/Clients/FL_B/Orders/B_FL-9555"
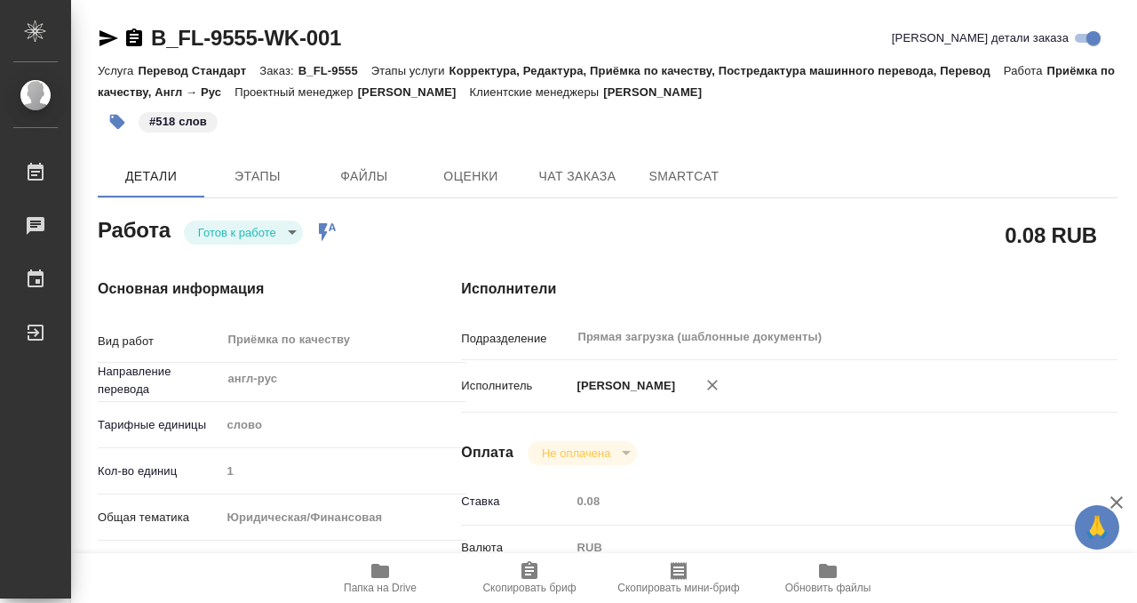
click at [239, 234] on body "🙏 .cls-1 fill:#fff; AWATERA Kobzeva Elizaveta Работы 0 Чаты График Выйти B_FL-9…" at bounding box center [568, 301] width 1137 height 603
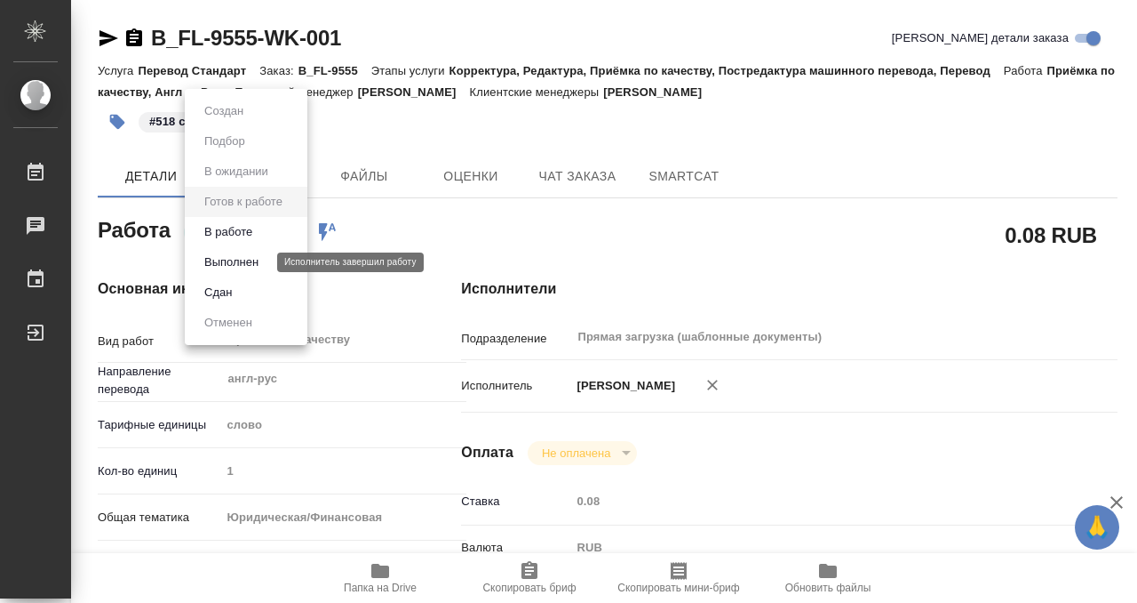
click at [242, 265] on button "Выполнен" at bounding box center [231, 262] width 65 height 20
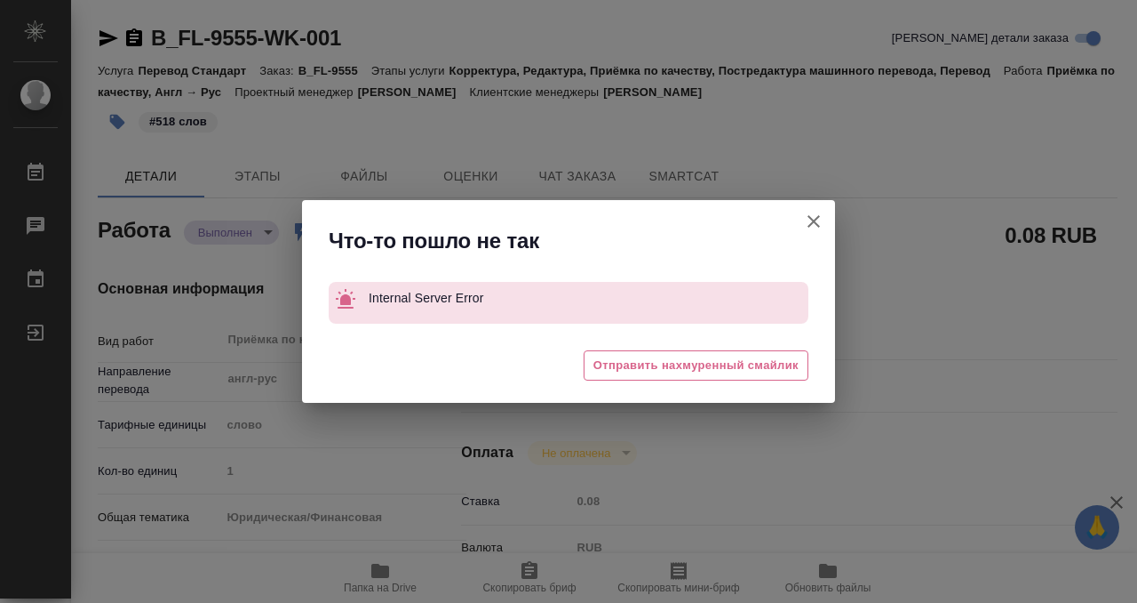
type textarea "x"
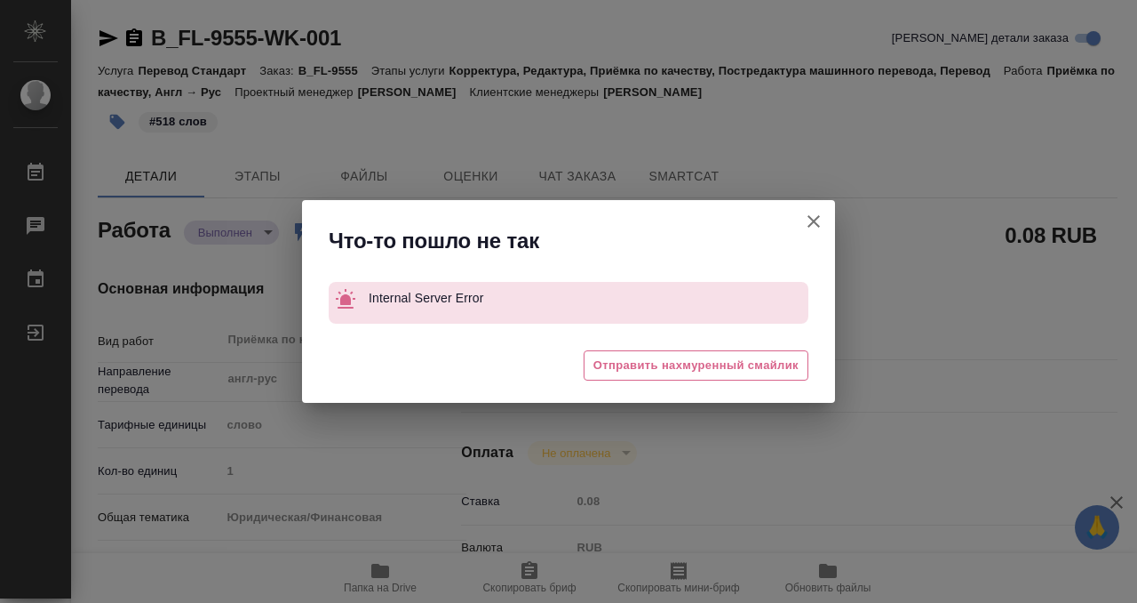
click at [806, 217] on icon "button" at bounding box center [813, 221] width 21 height 21
type textarea "x"
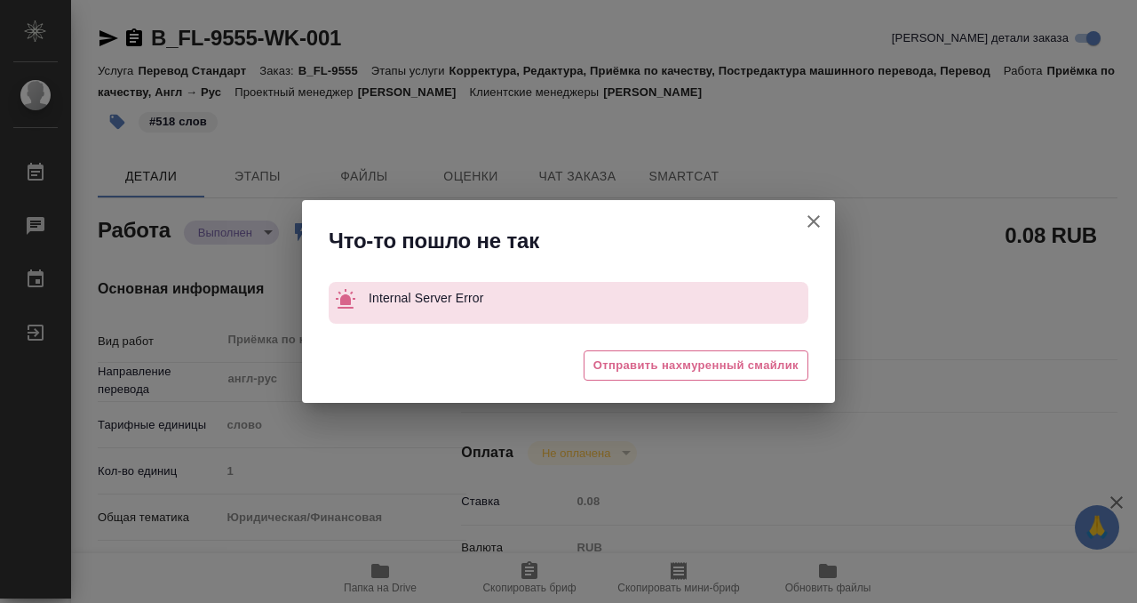
type textarea "x"
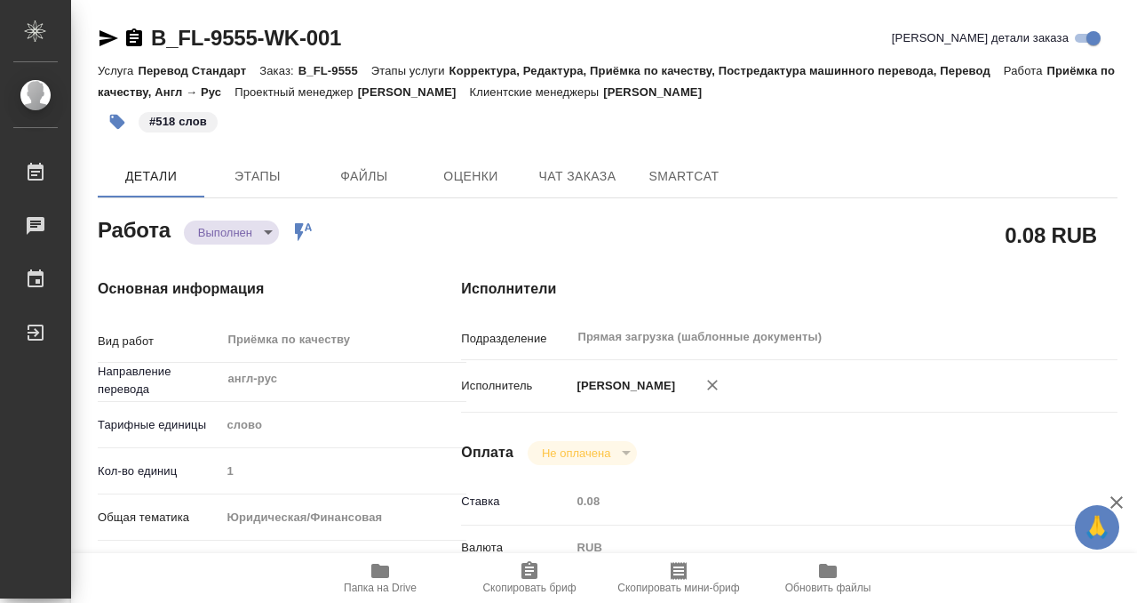
click at [136, 36] on icon "button" at bounding box center [134, 37] width 16 height 18
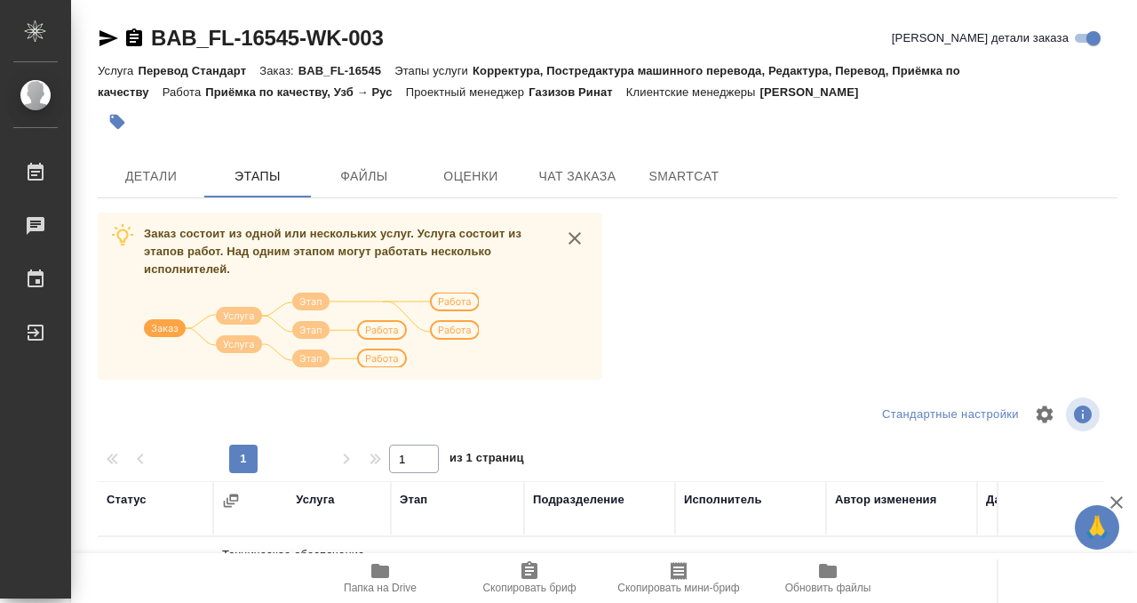
scroll to position [323, 0]
click at [140, 172] on span "Детали" at bounding box center [150, 176] width 85 height 22
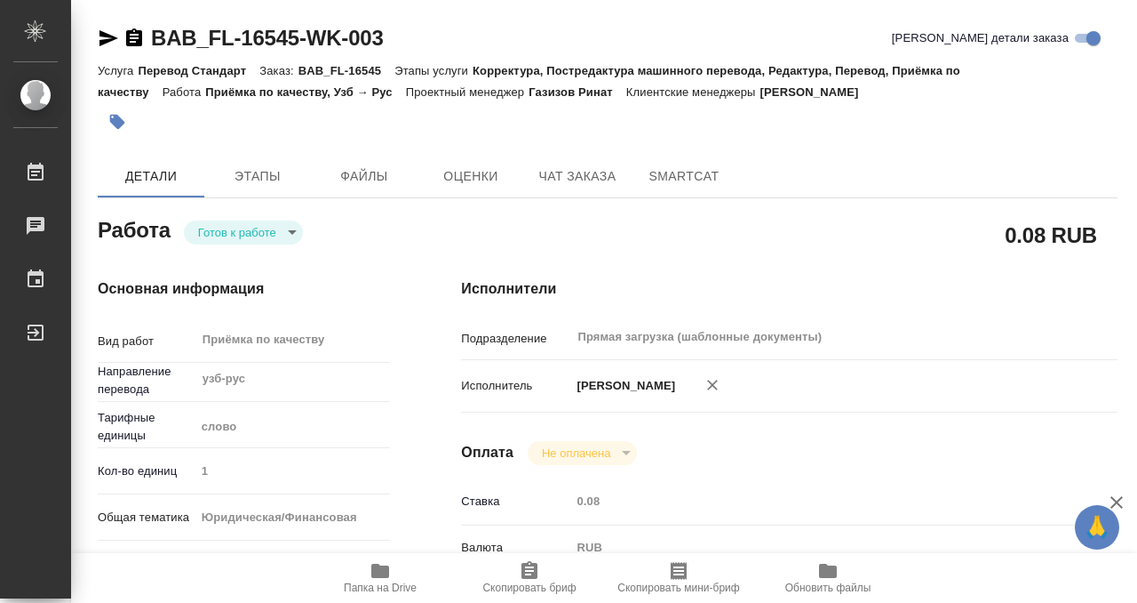
type textarea "x"
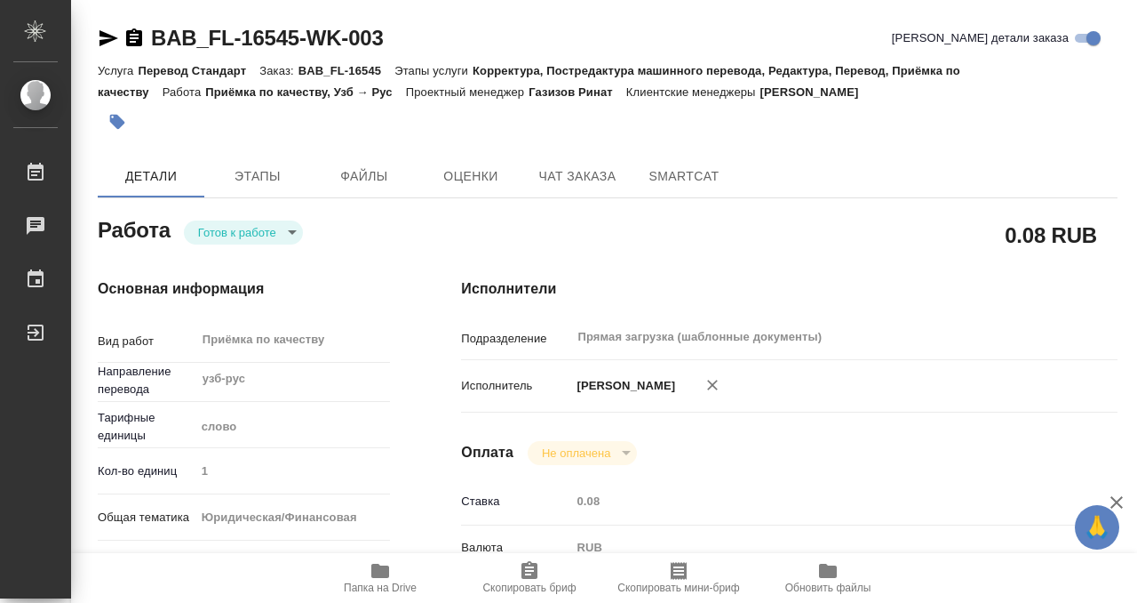
type textarea "x"
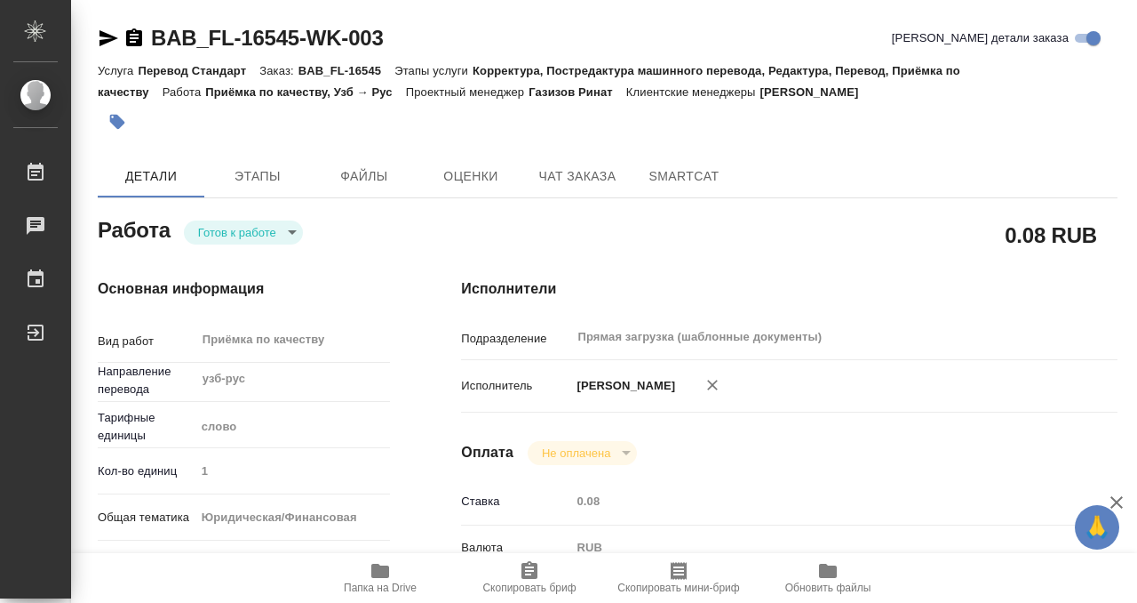
type textarea "x"
